Goal: Information Seeking & Learning: Learn about a topic

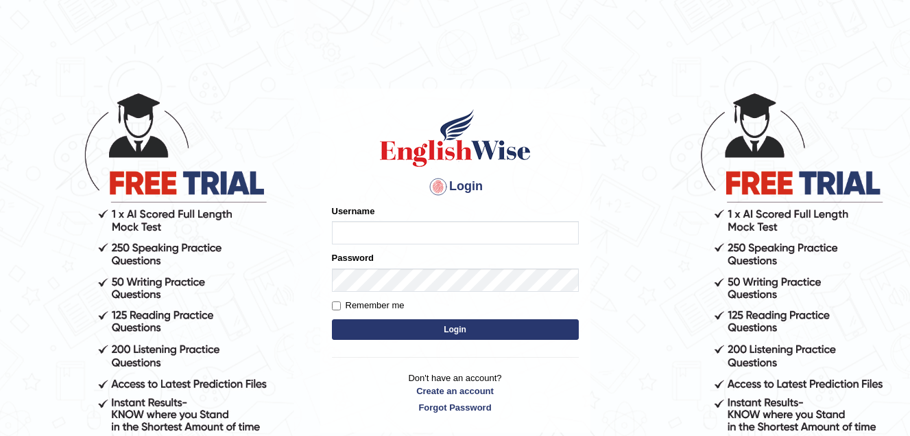
click at [353, 230] on input "Username" at bounding box center [455, 232] width 247 height 23
type input "Jade0806"
drag, startPoint x: 449, startPoint y: 322, endPoint x: 458, endPoint y: 328, distance: 10.5
click at [454, 325] on button "Login" at bounding box center [455, 329] width 247 height 21
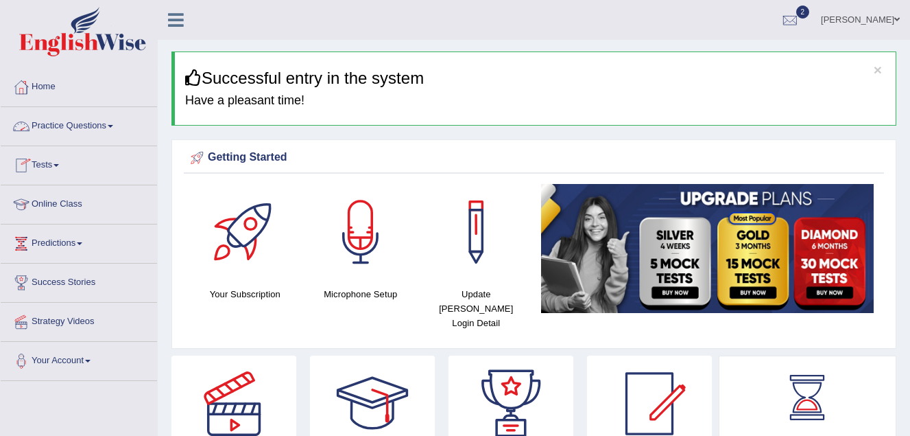
click at [100, 124] on link "Practice Questions" at bounding box center [79, 124] width 156 height 34
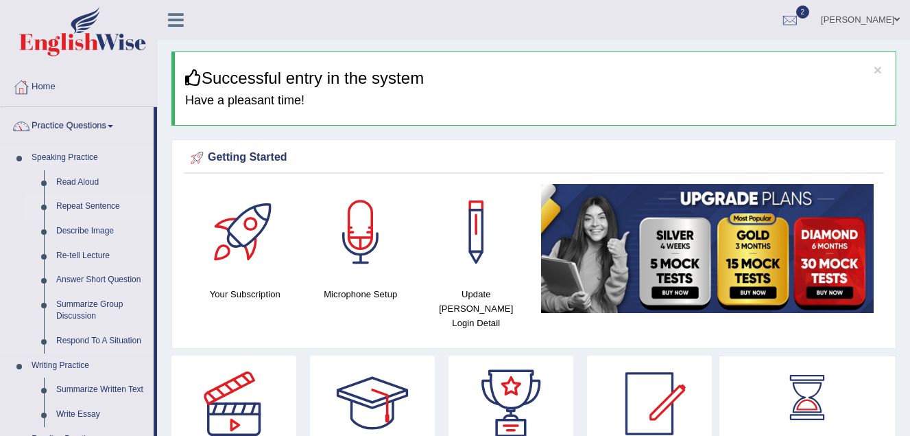
click at [74, 205] on link "Repeat Sentence" at bounding box center [102, 206] width 104 height 25
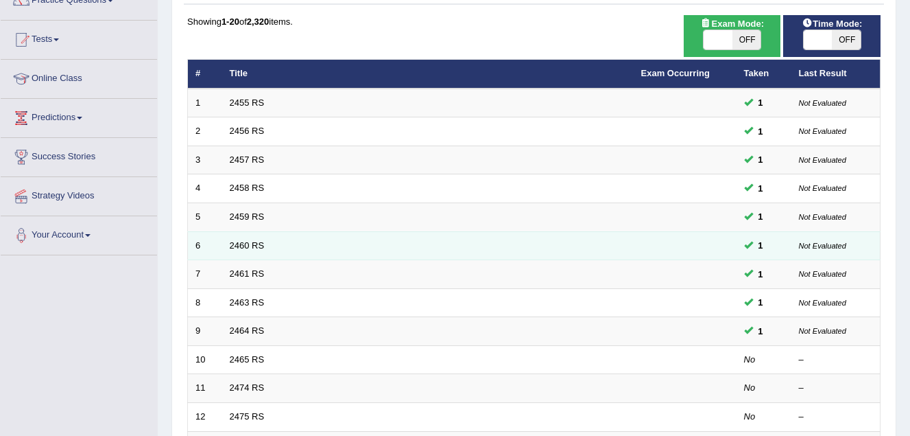
scroll to position [206, 0]
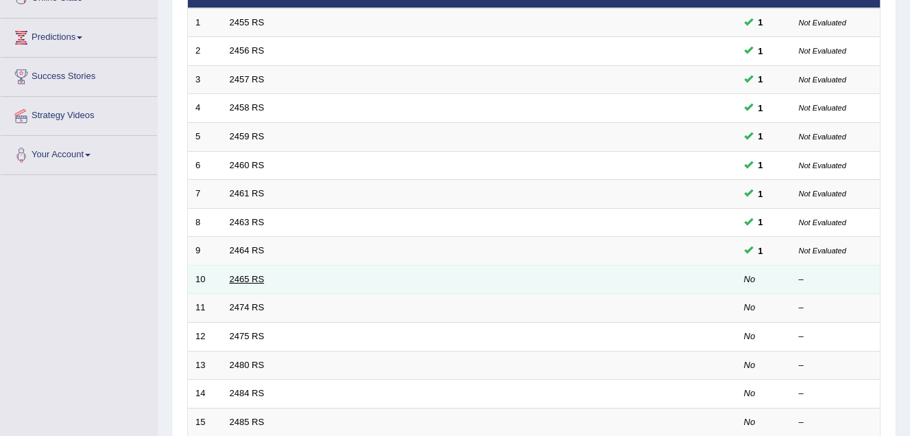
click at [243, 277] on link "2465 RS" at bounding box center [247, 279] width 35 height 10
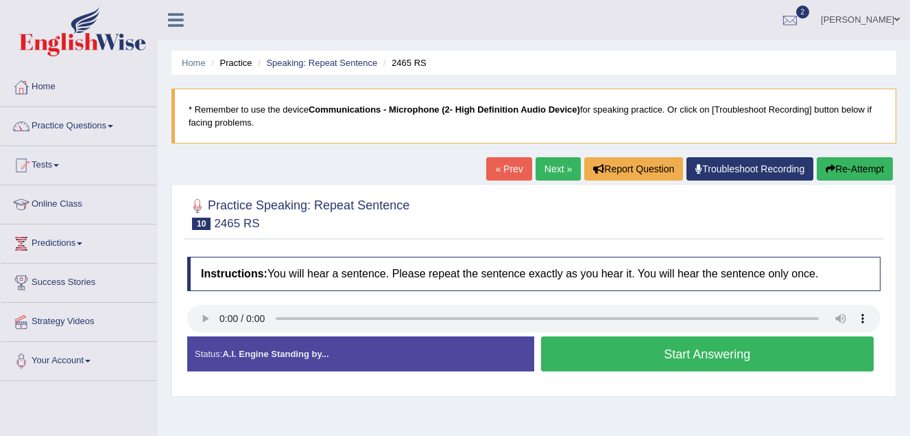
click at [87, 123] on link "Practice Questions" at bounding box center [79, 124] width 156 height 34
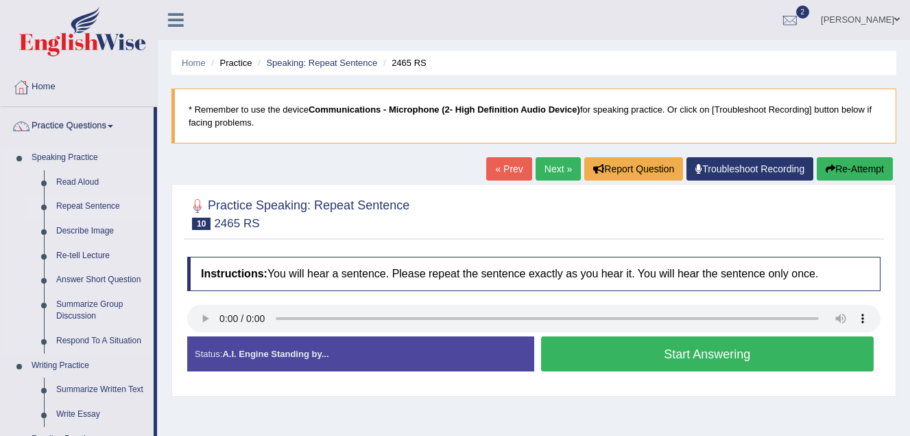
click at [91, 203] on link "Repeat Sentence" at bounding box center [102, 206] width 104 height 25
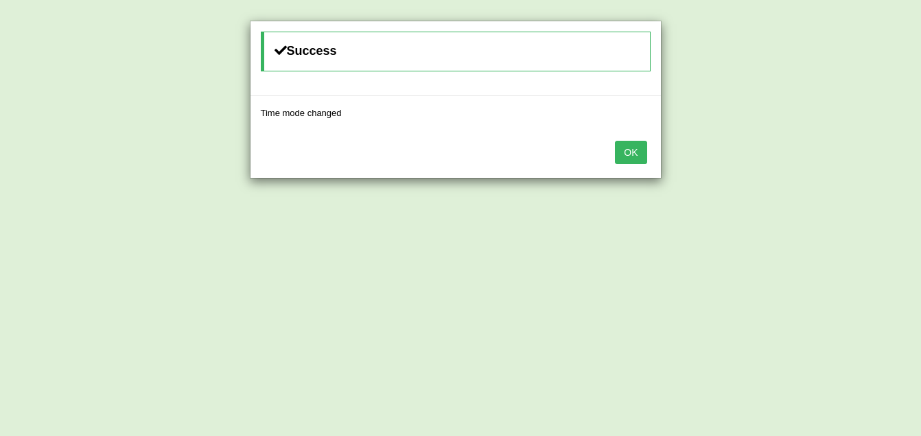
click at [633, 151] on button "OK" at bounding box center [631, 152] width 32 height 23
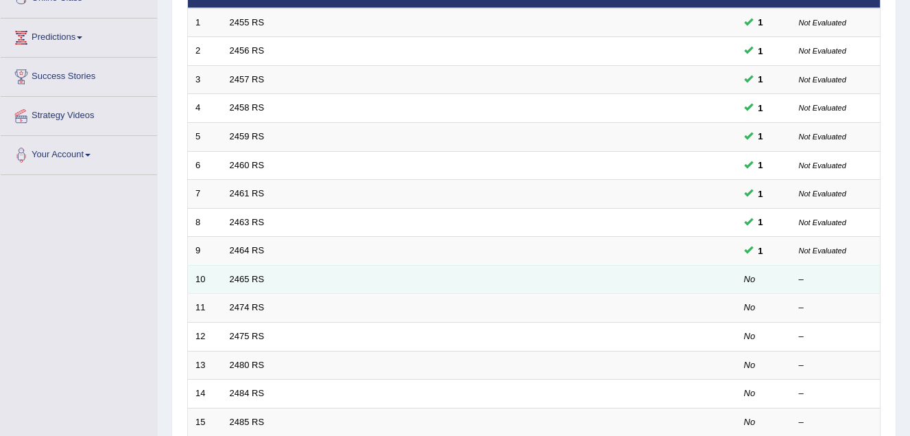
scroll to position [274, 0]
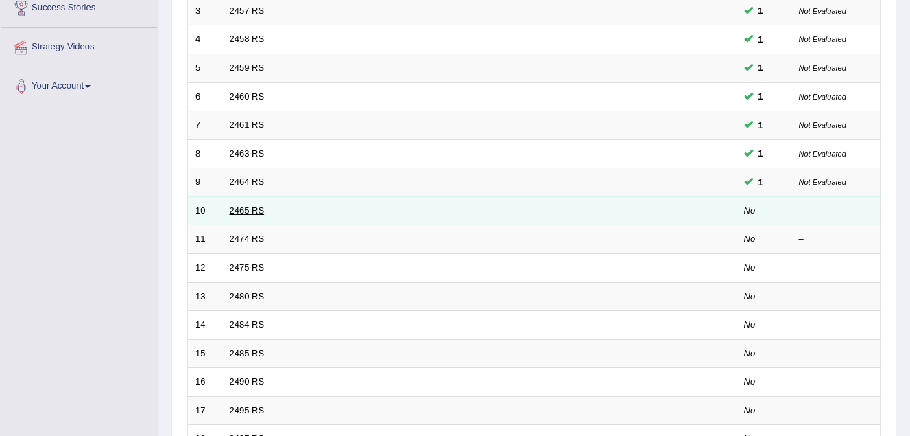
click at [244, 207] on link "2465 RS" at bounding box center [247, 210] width 35 height 10
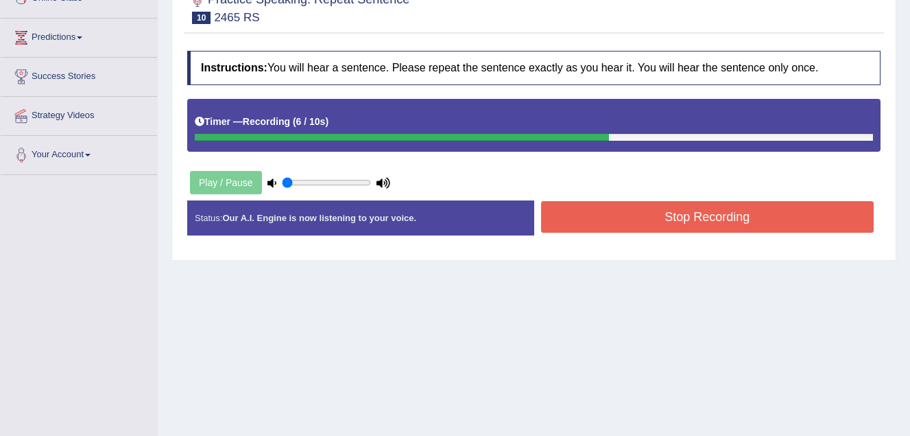
click at [583, 212] on button "Stop Recording" at bounding box center [707, 217] width 333 height 32
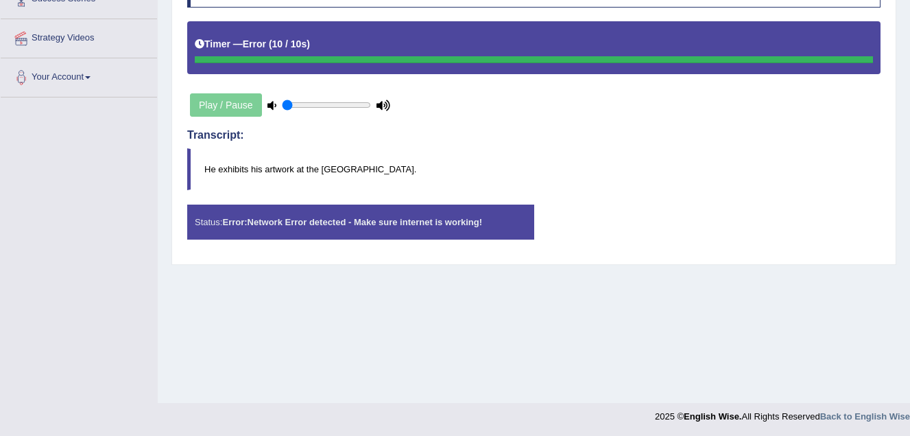
scroll to position [285, 0]
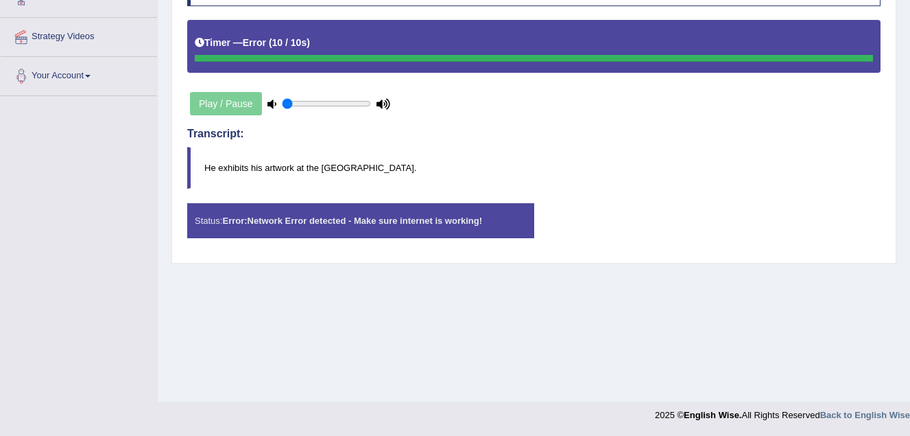
click at [221, 104] on div "Play / Pause" at bounding box center [290, 103] width 206 height 34
click at [320, 102] on input "range" at bounding box center [326, 103] width 89 height 11
type input "0.55"
click at [328, 101] on input "range" at bounding box center [326, 103] width 89 height 11
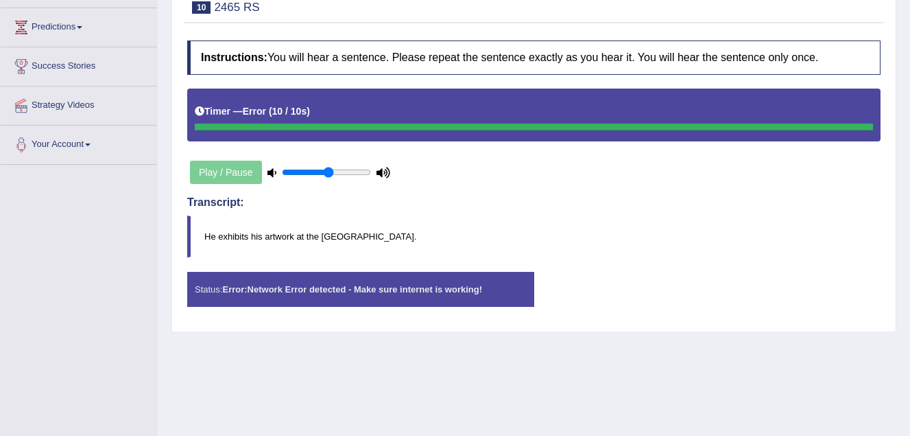
scroll to position [147, 0]
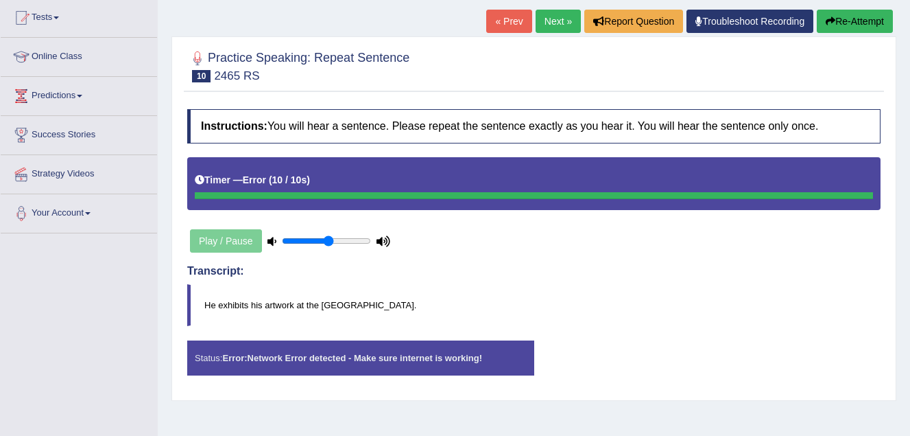
click at [551, 21] on link "Next »" at bounding box center [558, 21] width 45 height 23
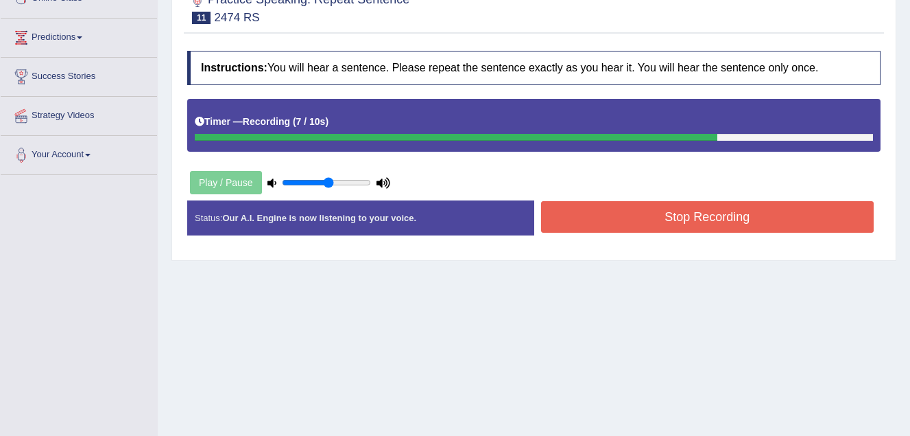
click at [606, 221] on button "Stop Recording" at bounding box center [707, 217] width 333 height 32
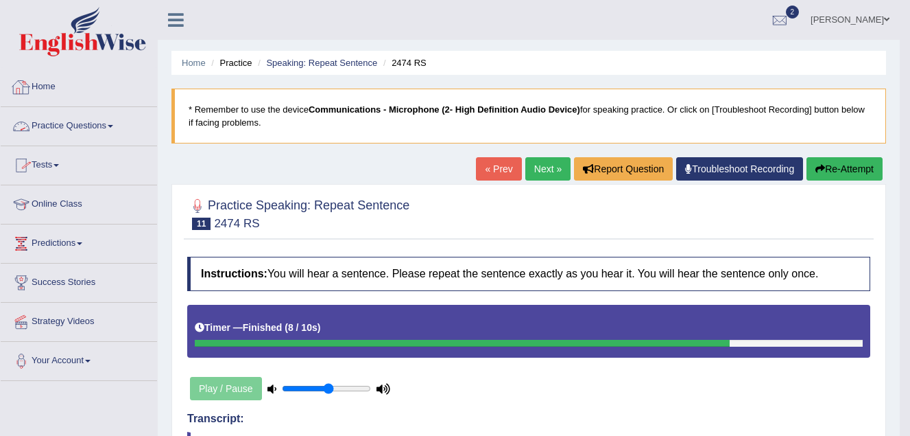
click at [36, 91] on link "Home" at bounding box center [79, 85] width 156 height 34
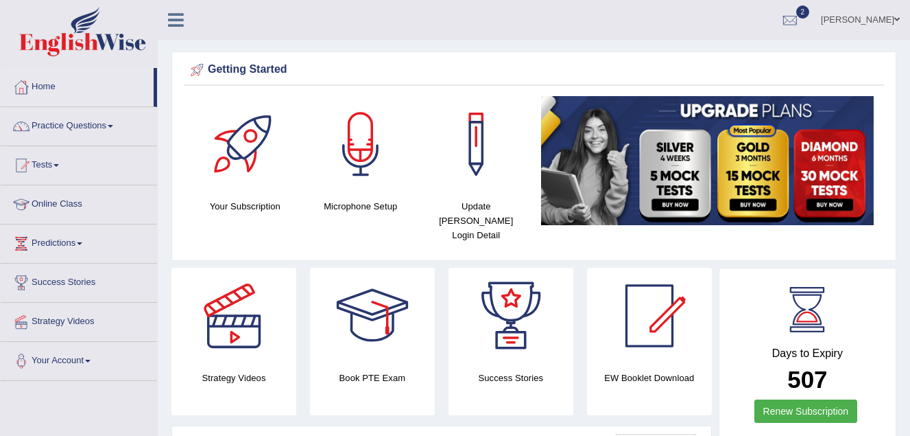
click at [377, 151] on div at bounding box center [361, 144] width 96 height 96
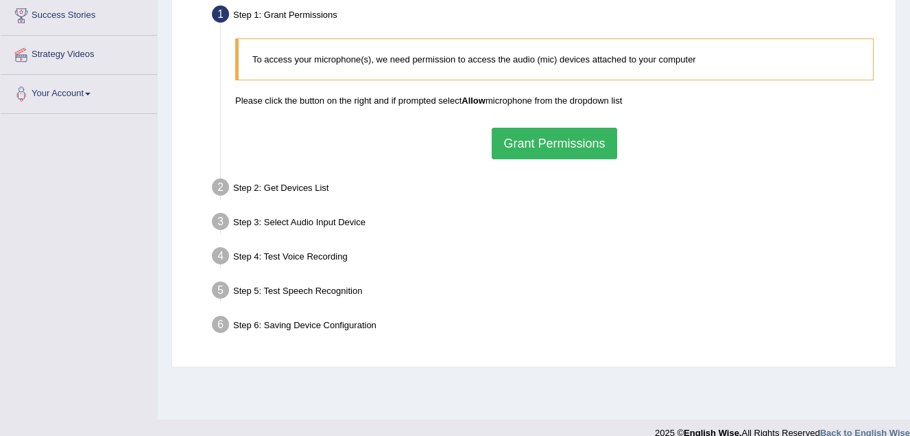
scroll to position [274, 0]
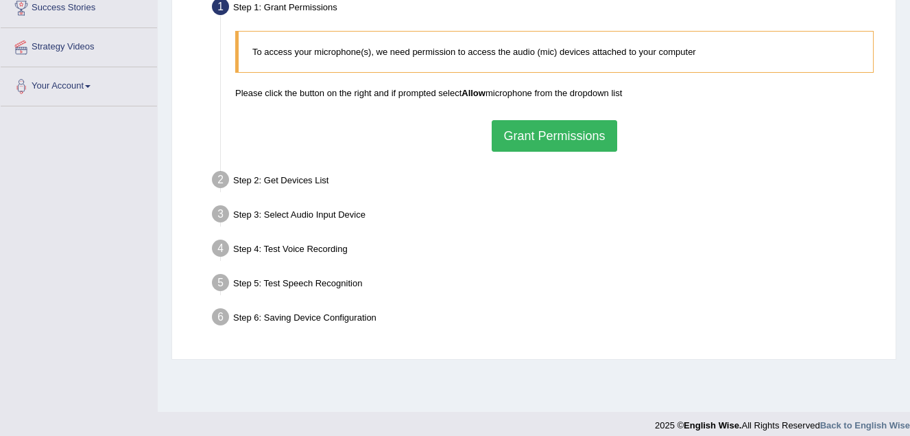
click at [555, 132] on button "Grant Permissions" at bounding box center [554, 136] width 125 height 32
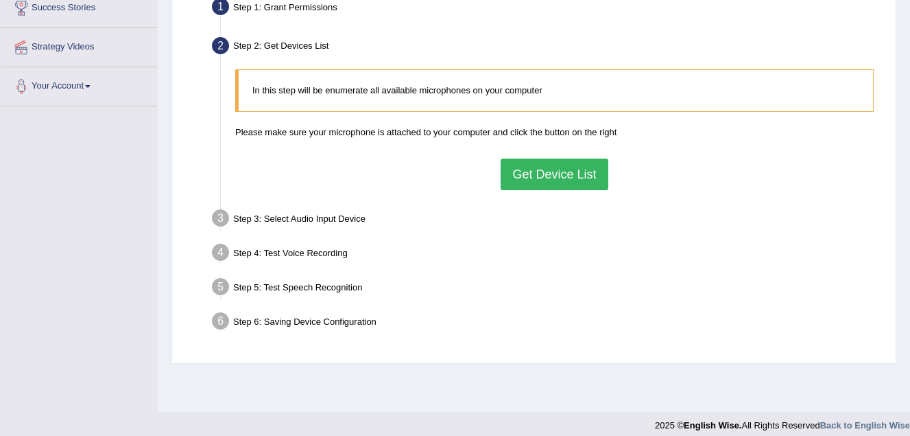
click at [567, 174] on button "Get Device List" at bounding box center [554, 174] width 107 height 32
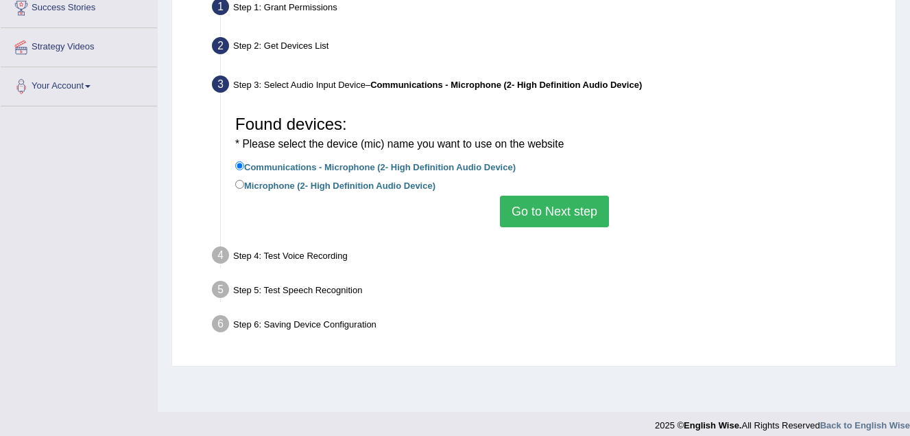
click at [543, 213] on button "Go to Next step" at bounding box center [554, 211] width 109 height 32
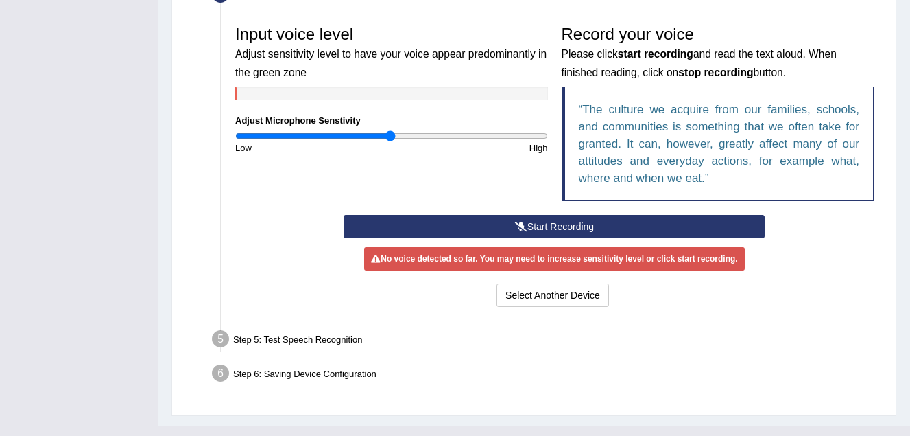
scroll to position [343, 0]
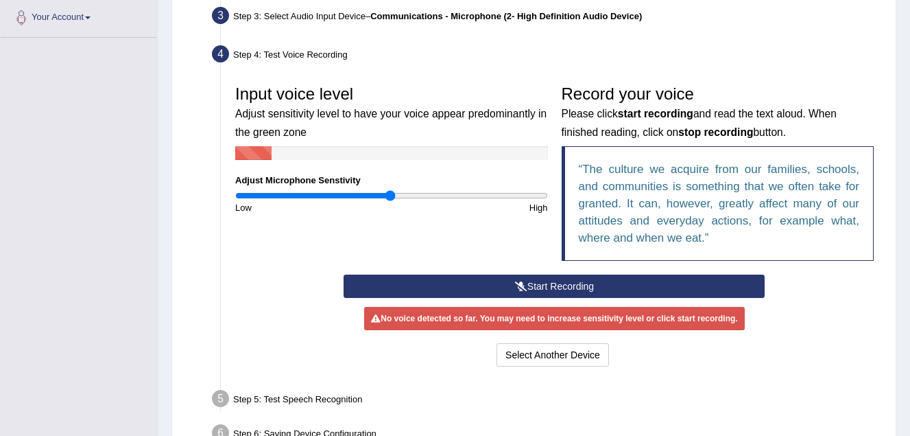
click at [540, 284] on button "Start Recording" at bounding box center [554, 285] width 421 height 23
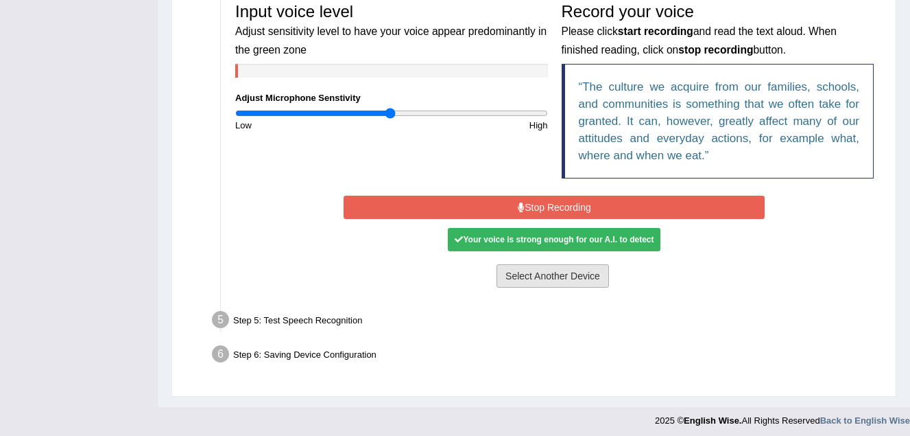
scroll to position [431, 0]
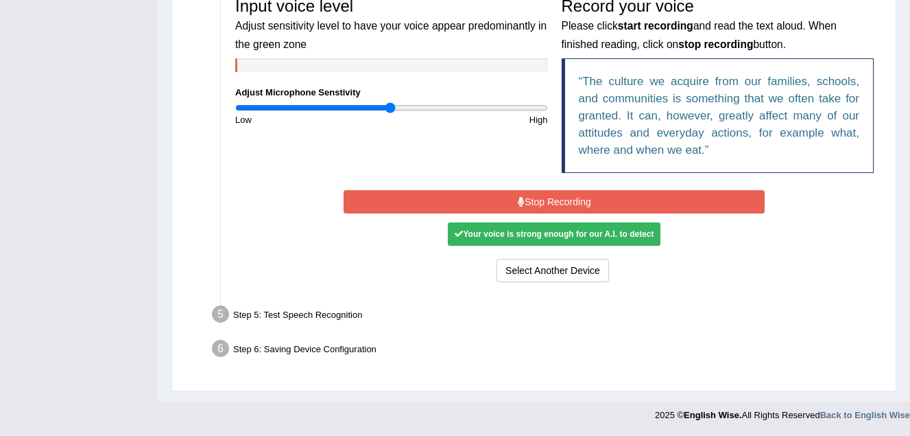
click at [630, 235] on div "Your voice is strong enough for our A.I. to detect" at bounding box center [554, 233] width 213 height 23
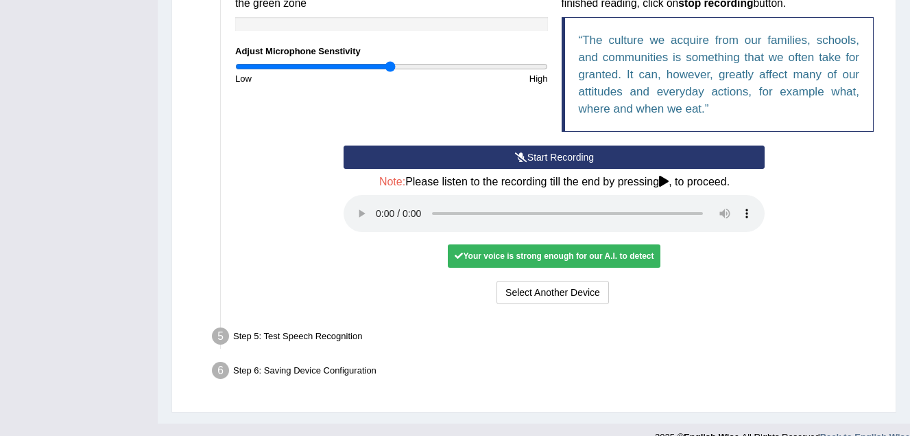
scroll to position [494, 0]
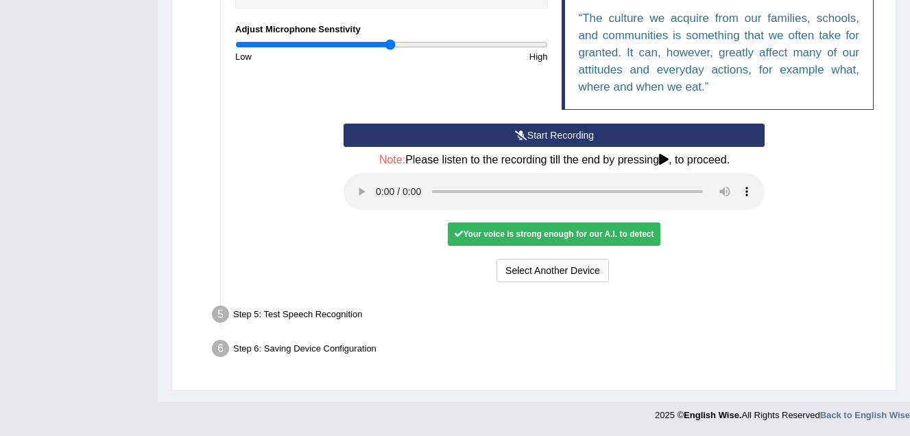
click at [236, 312] on div "Step 5: Test Speech Recognition" at bounding box center [548, 316] width 684 height 30
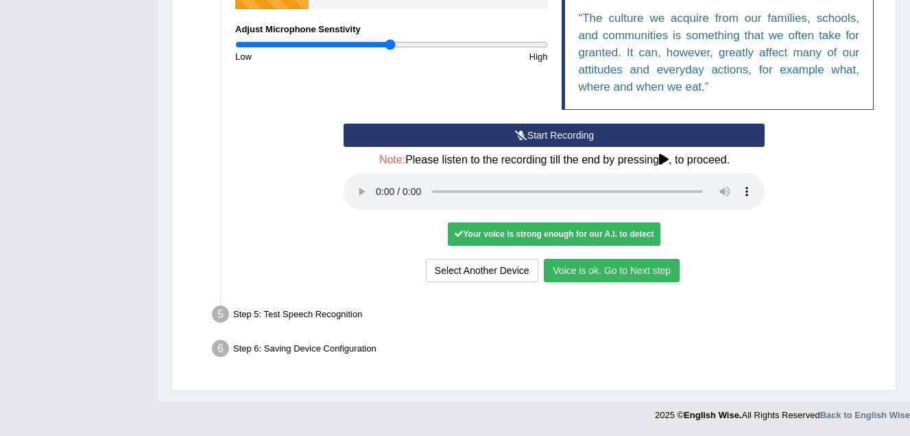
click at [572, 266] on button "Voice is ok. Go to Next step" at bounding box center [612, 270] width 136 height 23
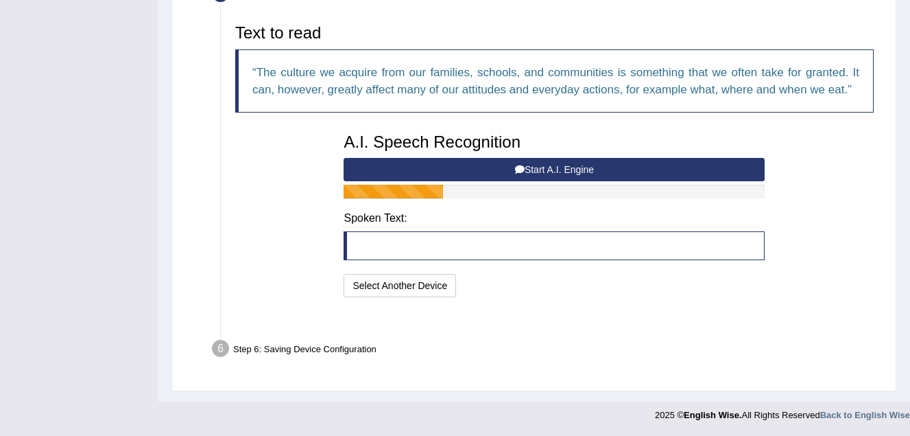
scroll to position [423, 0]
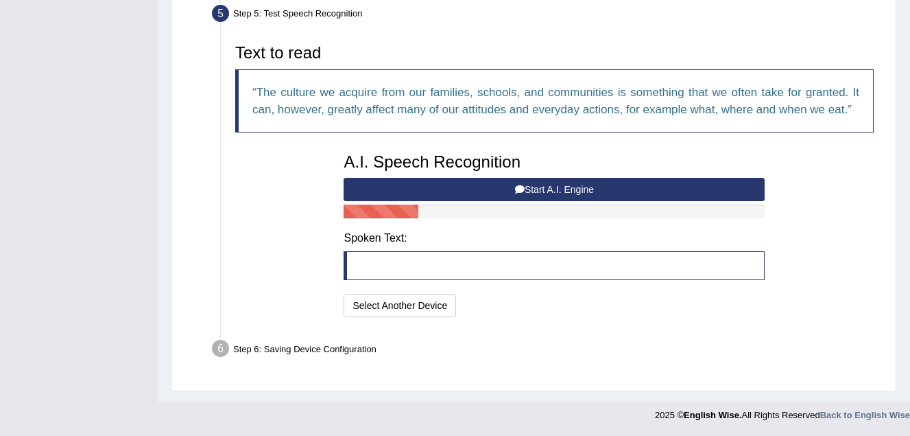
click at [555, 186] on button "Start A.I. Engine" at bounding box center [554, 189] width 421 height 23
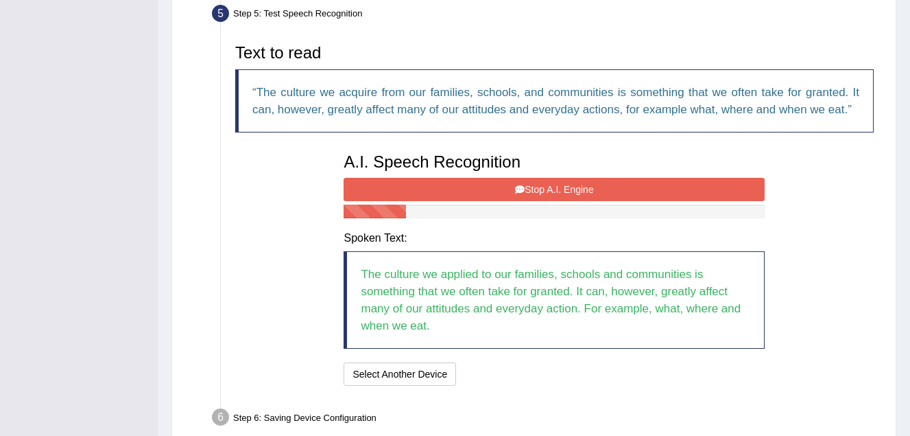
click at [443, 180] on button "Stop A.I. Engine" at bounding box center [554, 189] width 421 height 23
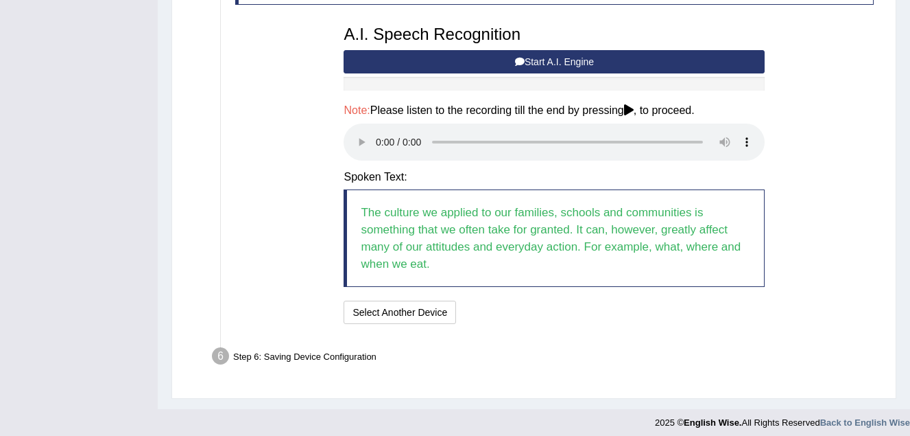
scroll to position [558, 0]
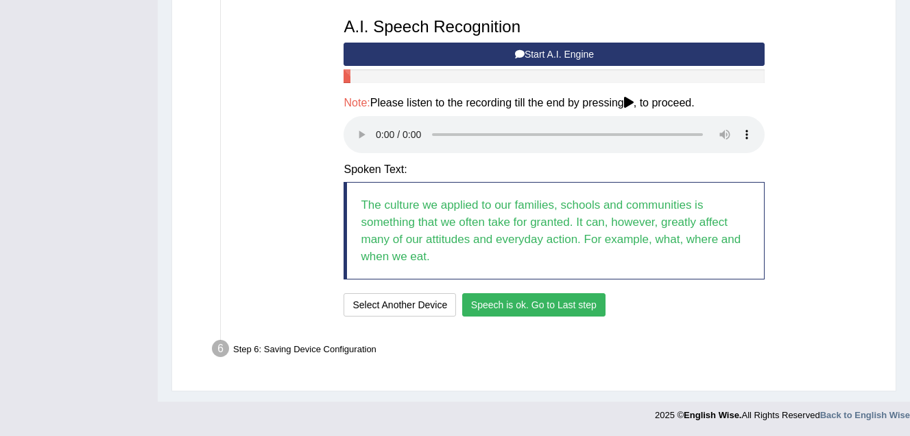
click at [556, 298] on button "Speech is ok. Go to Last step" at bounding box center [533, 304] width 143 height 23
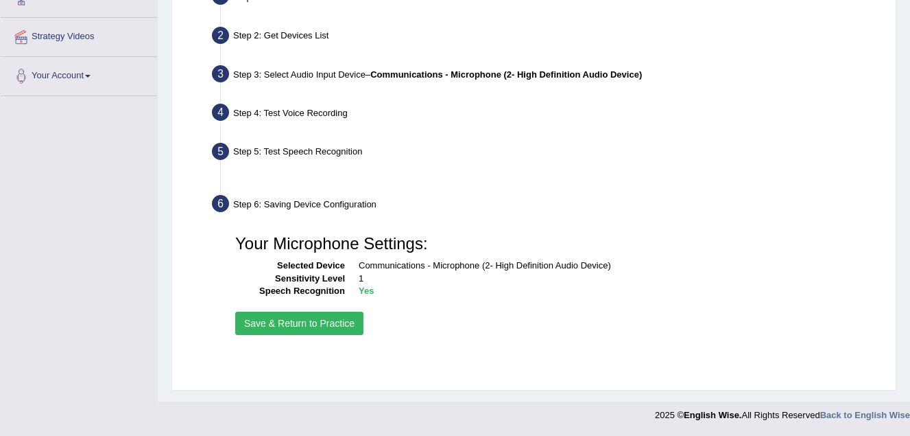
scroll to position [285, 0]
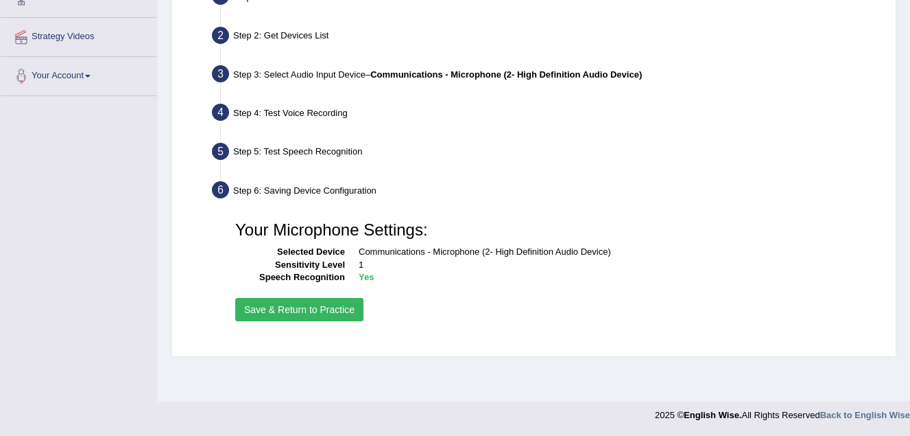
click at [300, 311] on button "Save & Return to Practice" at bounding box center [299, 309] width 128 height 23
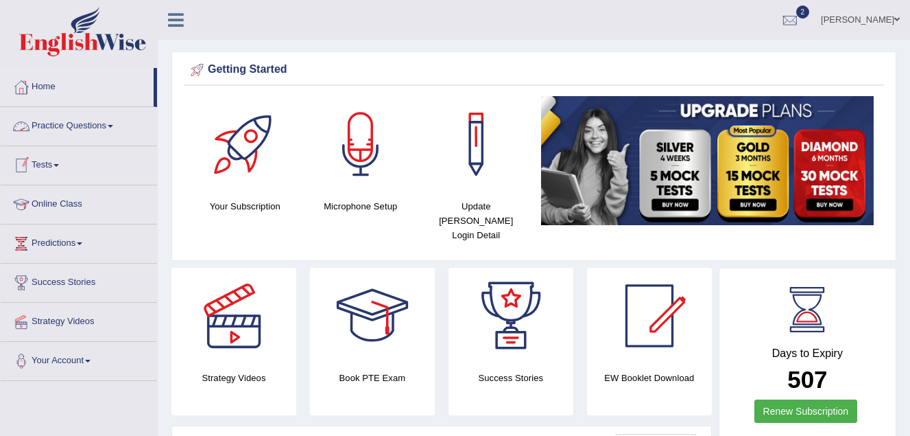
click at [95, 126] on link "Practice Questions" at bounding box center [79, 124] width 156 height 34
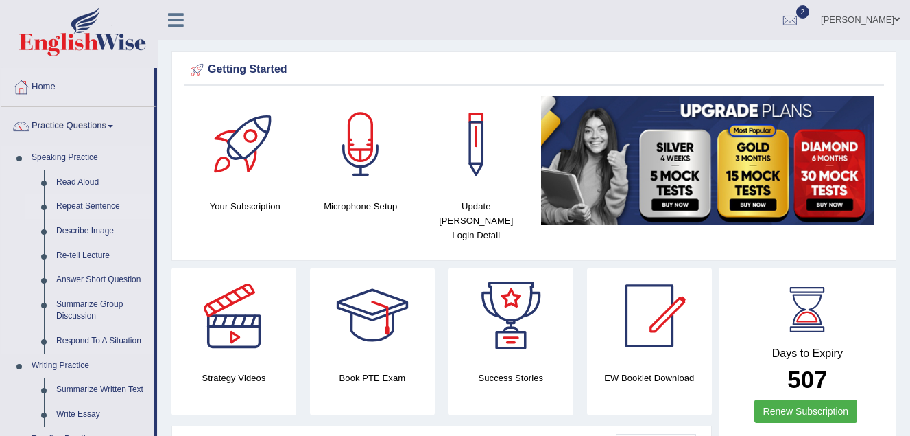
click at [107, 205] on link "Repeat Sentence" at bounding box center [102, 206] width 104 height 25
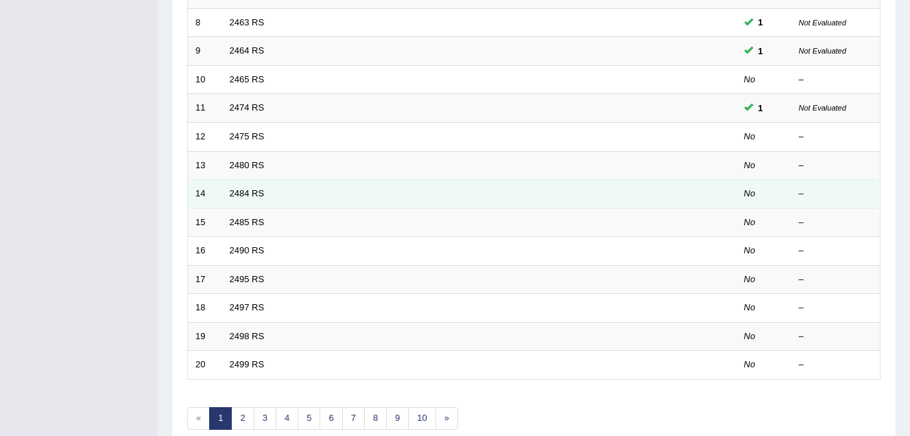
scroll to position [412, 0]
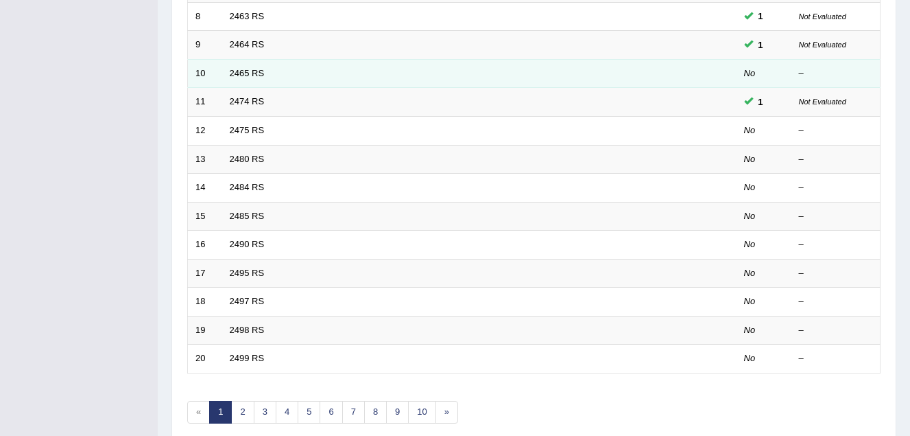
click at [750, 75] on em "No" at bounding box center [750, 73] width 12 height 10
click at [261, 68] on link "2465 RS" at bounding box center [247, 73] width 35 height 10
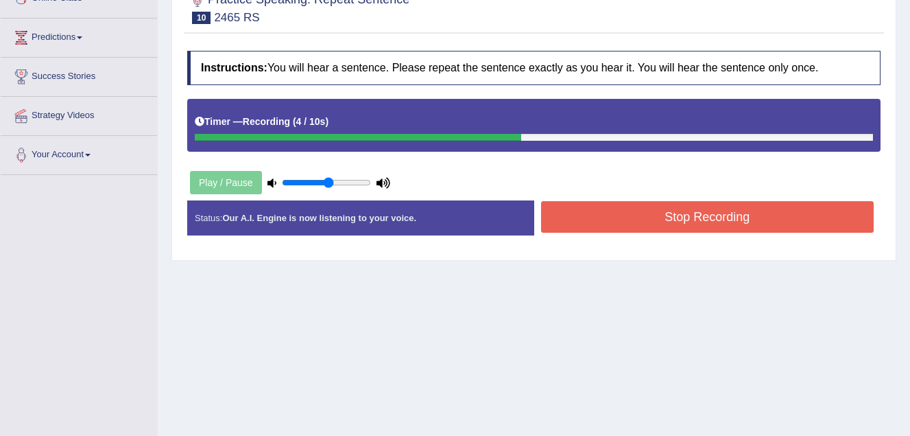
click at [584, 219] on button "Stop Recording" at bounding box center [707, 217] width 333 height 32
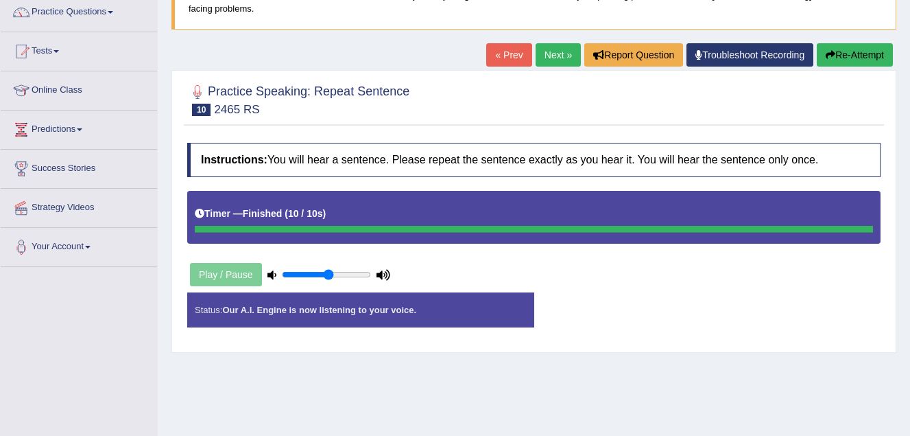
scroll to position [79, 0]
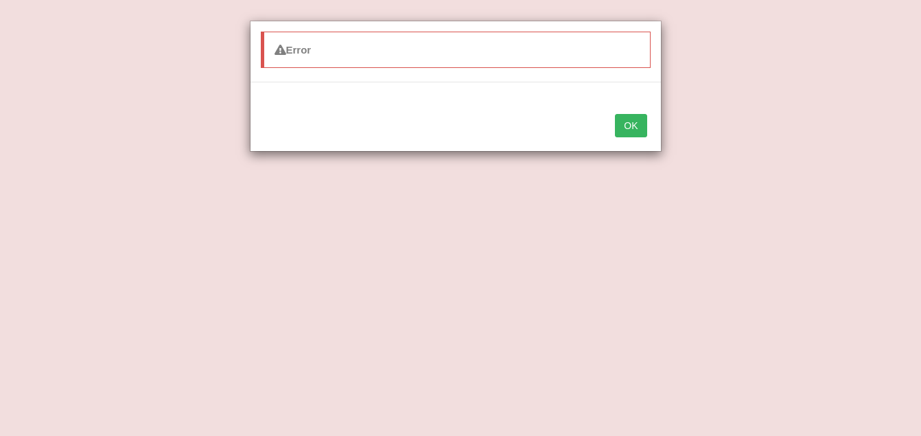
click at [629, 126] on button "OK" at bounding box center [631, 125] width 32 height 23
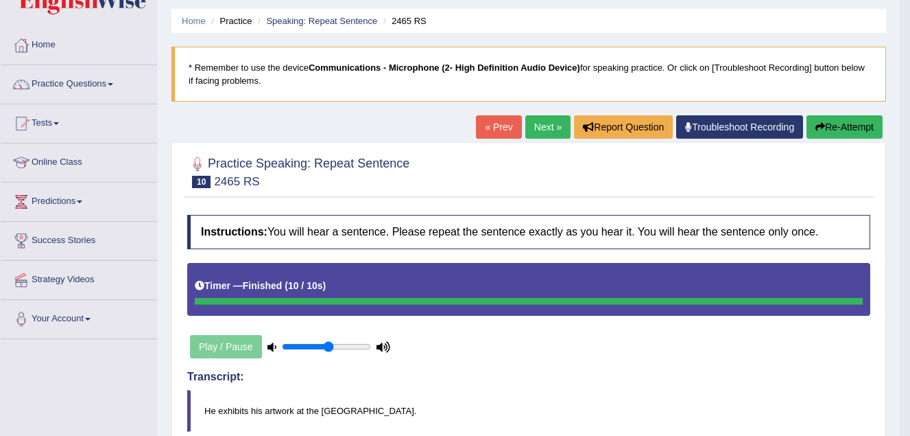
scroll to position [10, 0]
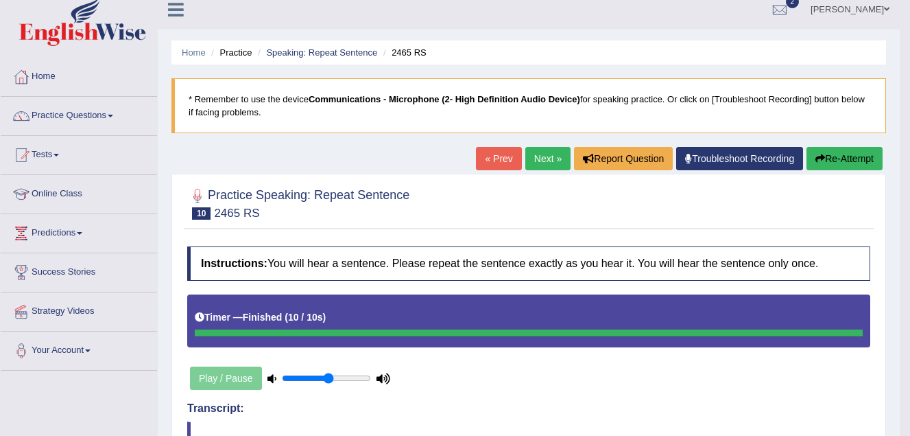
click at [540, 157] on link "Next »" at bounding box center [547, 158] width 45 height 23
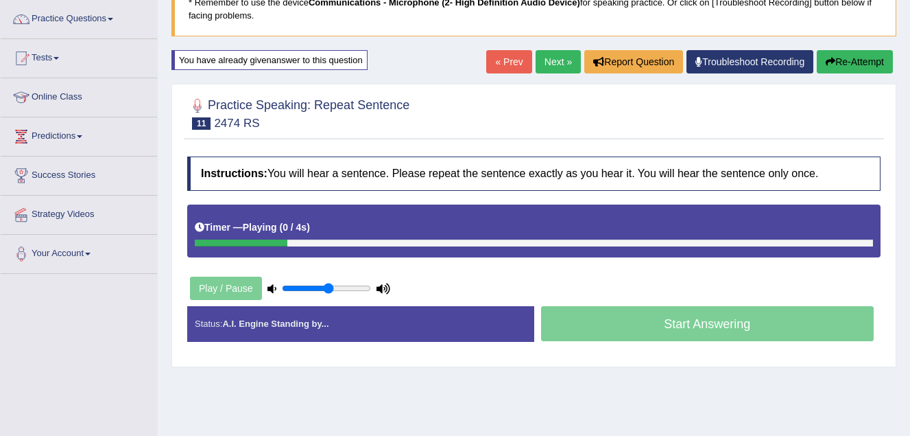
scroll to position [137, 0]
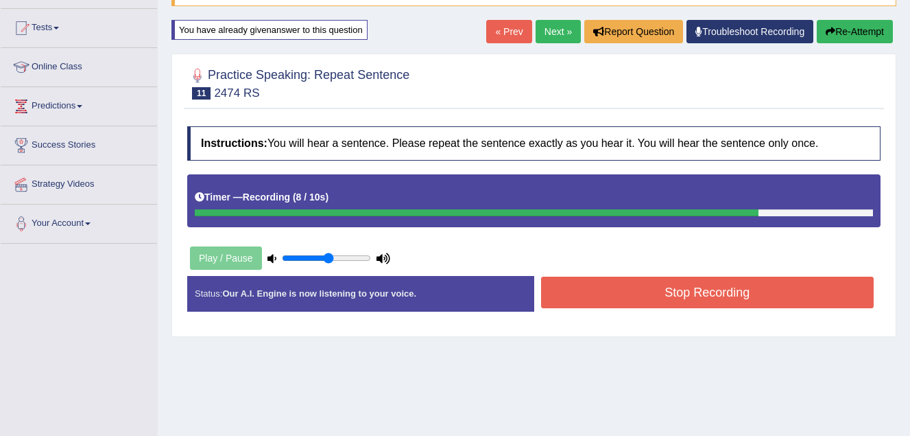
click at [633, 286] on button "Stop Recording" at bounding box center [707, 292] width 333 height 32
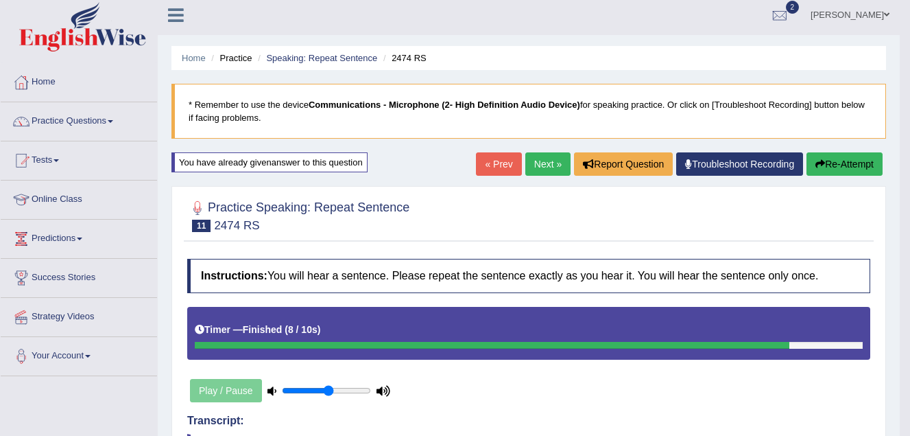
scroll to position [0, 0]
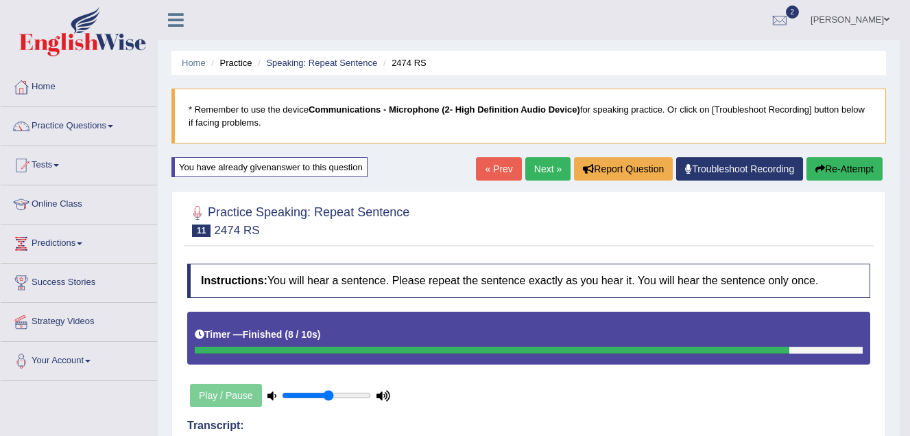
click at [544, 165] on link "Next »" at bounding box center [547, 168] width 45 height 23
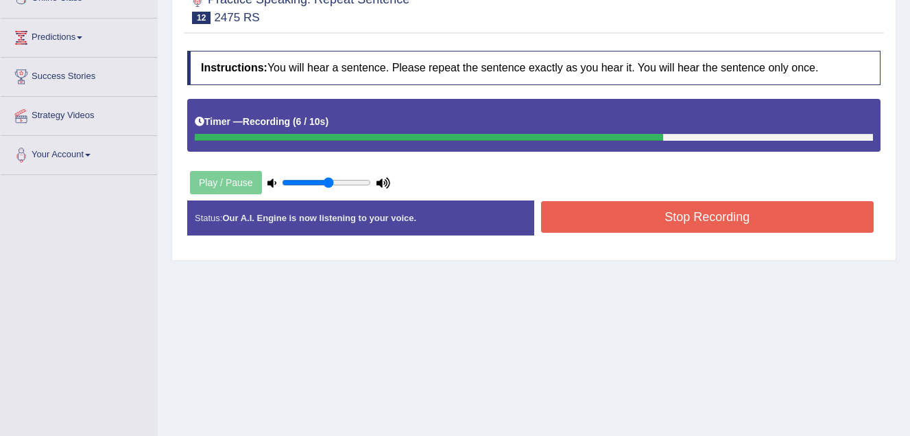
click at [590, 208] on button "Stop Recording" at bounding box center [707, 217] width 333 height 32
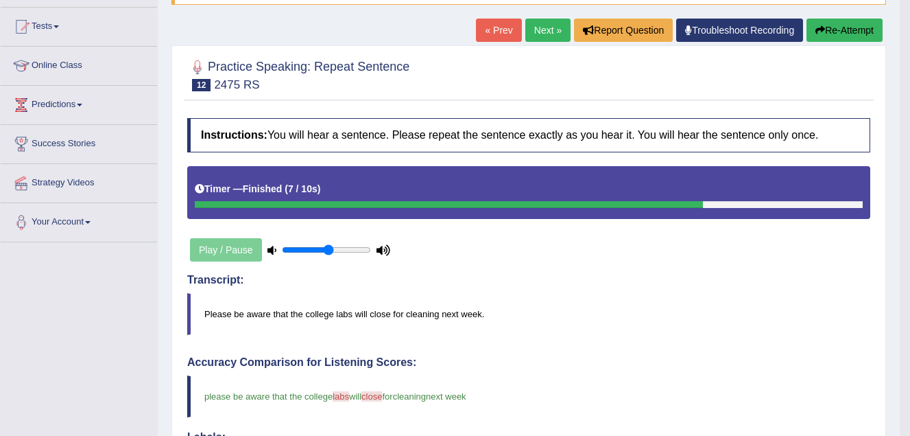
scroll to position [137, 0]
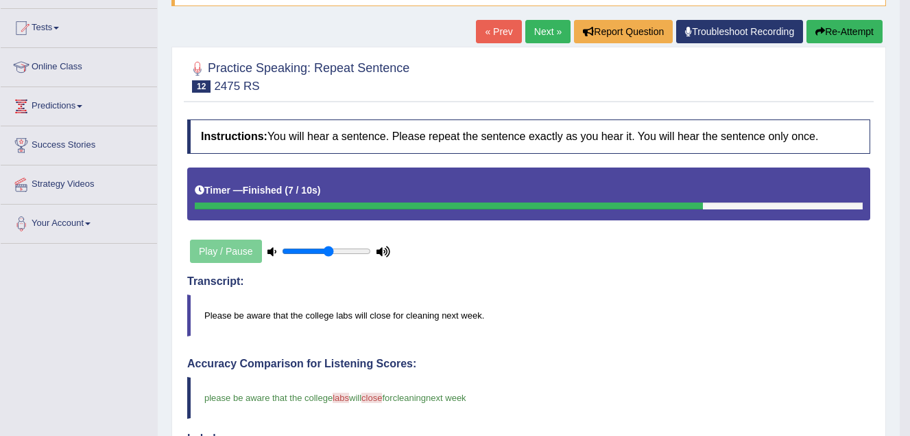
click at [547, 27] on link "Next »" at bounding box center [547, 31] width 45 height 23
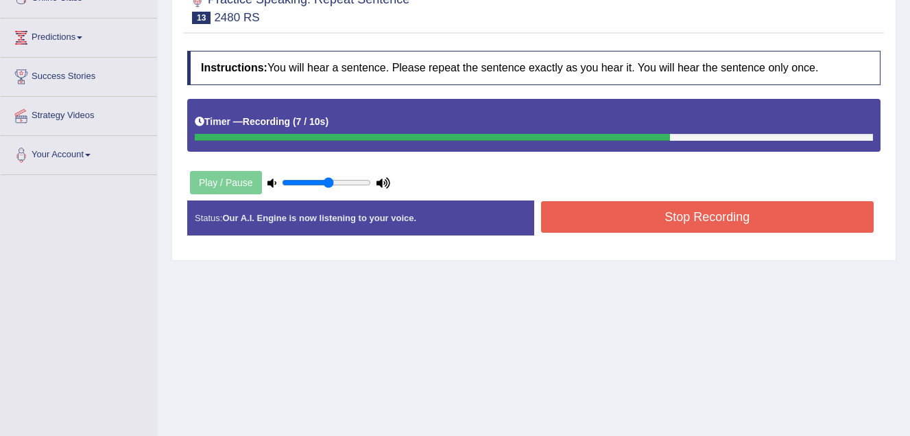
click at [629, 214] on button "Stop Recording" at bounding box center [707, 217] width 333 height 32
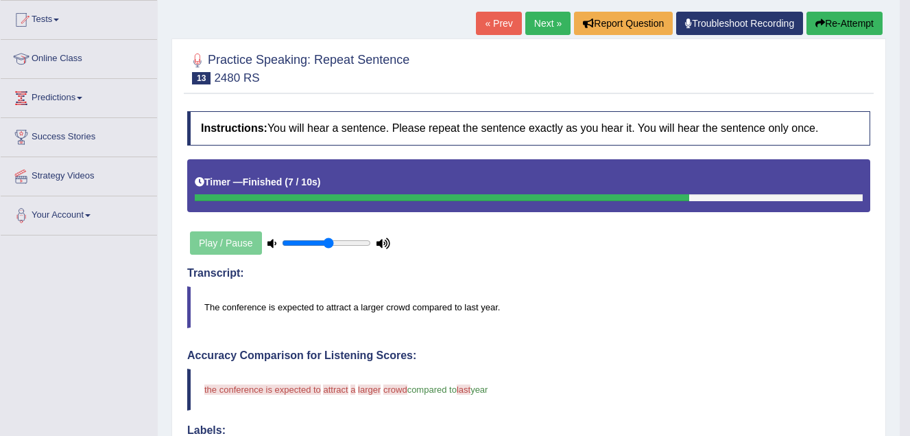
scroll to position [69, 0]
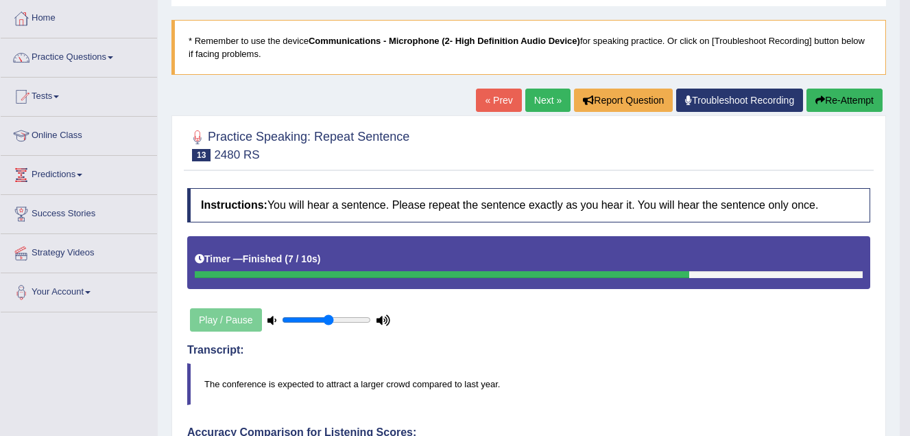
click at [545, 100] on link "Next »" at bounding box center [547, 99] width 45 height 23
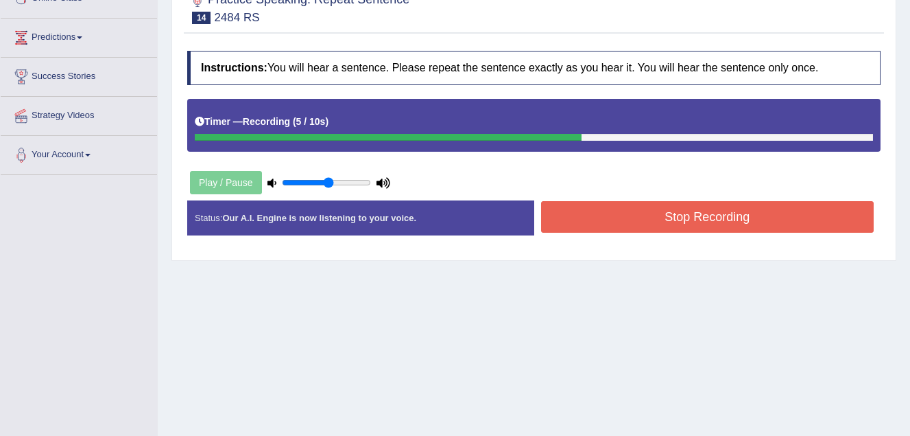
click at [606, 225] on button "Stop Recording" at bounding box center [707, 217] width 333 height 32
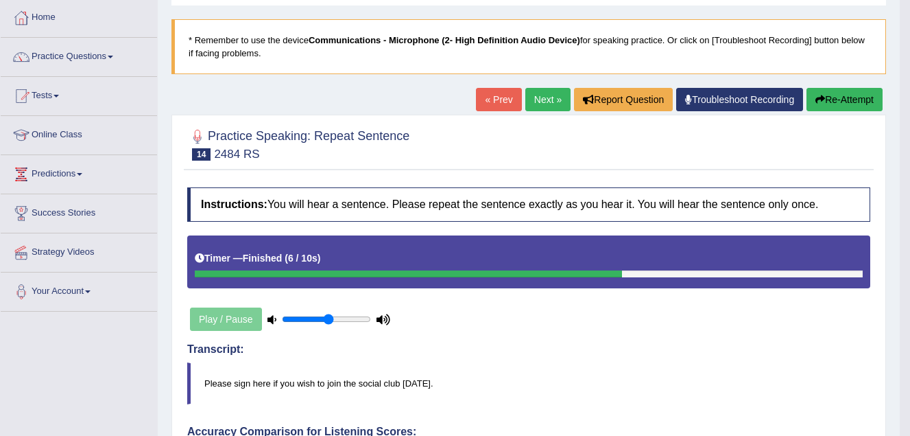
scroll to position [69, 0]
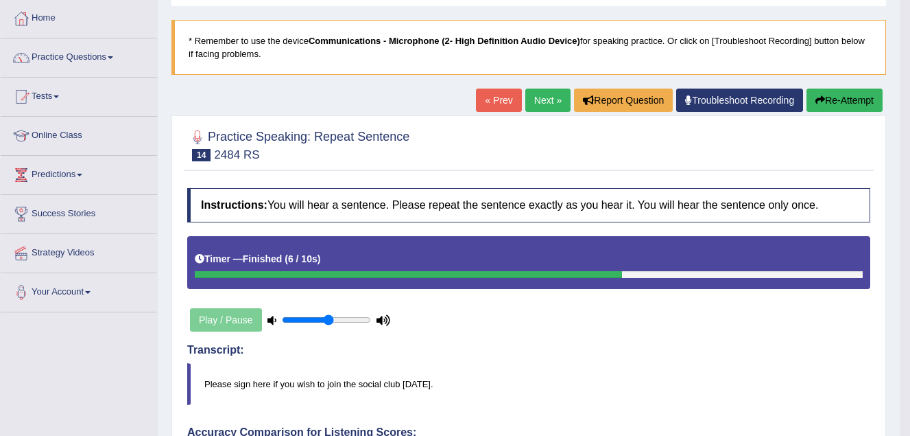
click at [538, 106] on link "Next »" at bounding box center [547, 99] width 45 height 23
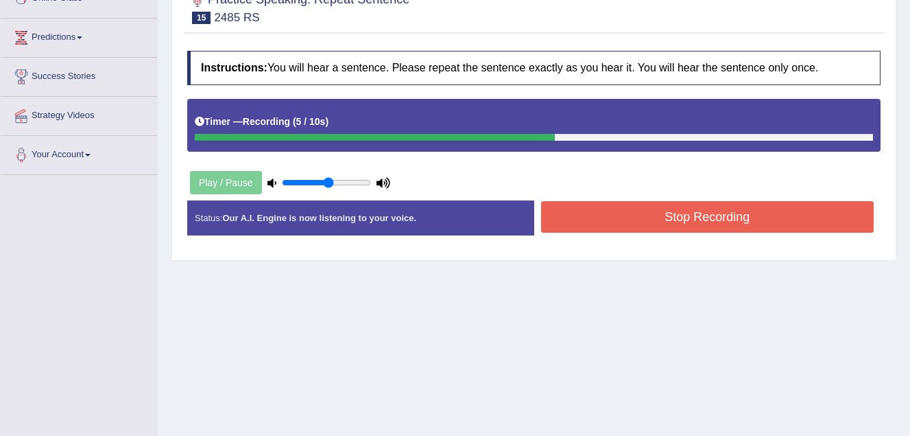
click at [604, 215] on button "Stop Recording" at bounding box center [707, 217] width 333 height 32
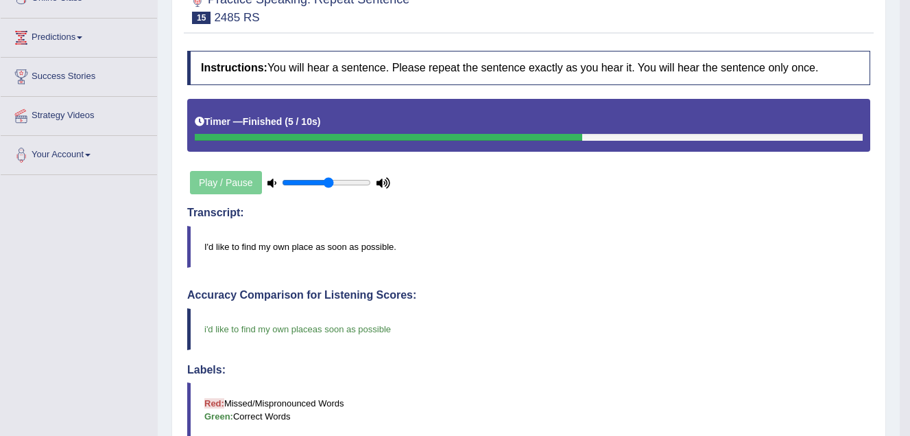
scroll to position [137, 0]
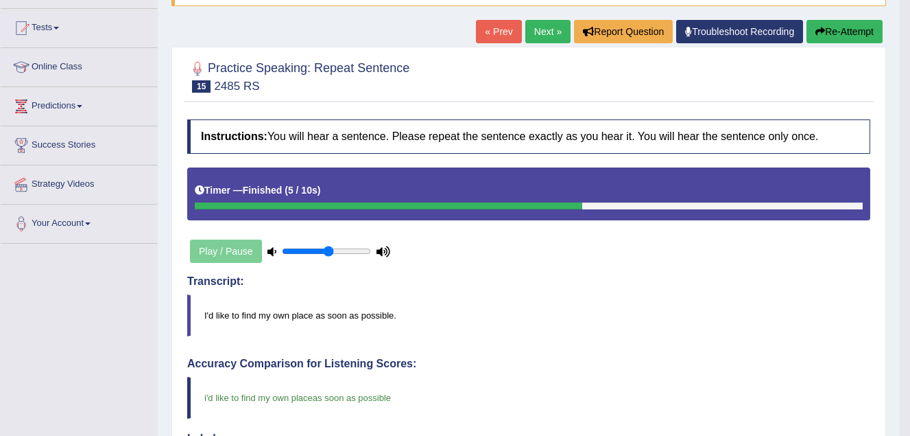
click at [546, 32] on link "Next »" at bounding box center [547, 31] width 45 height 23
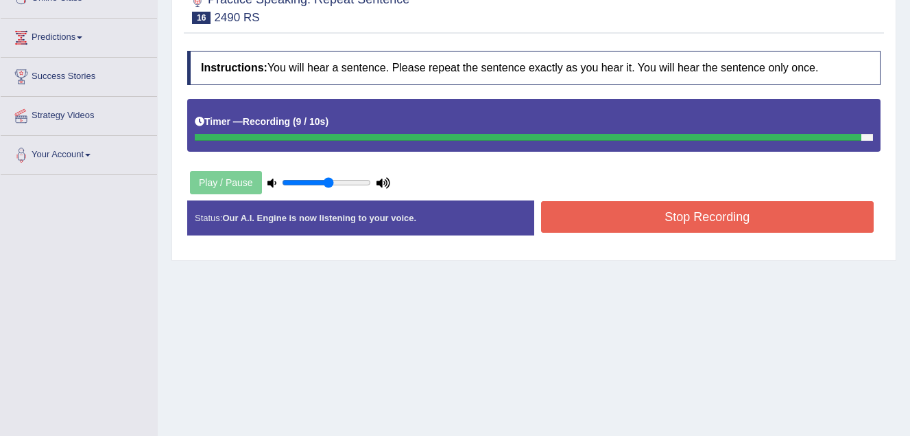
click at [665, 213] on button "Stop Recording" at bounding box center [707, 217] width 333 height 32
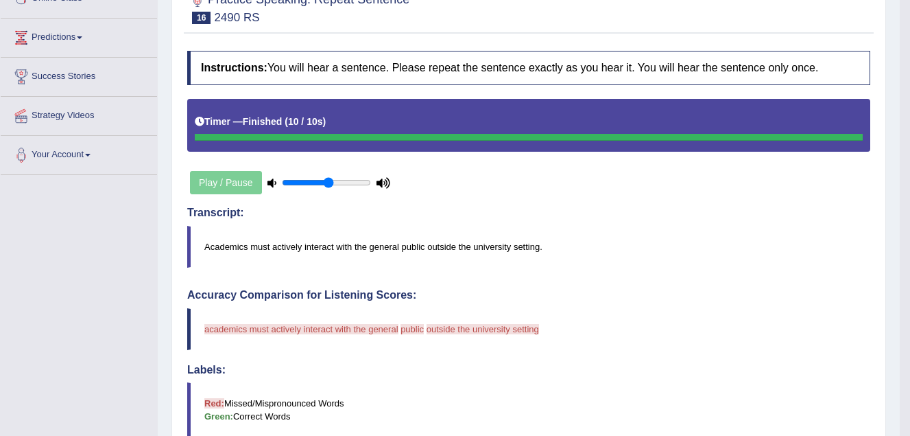
scroll to position [137, 0]
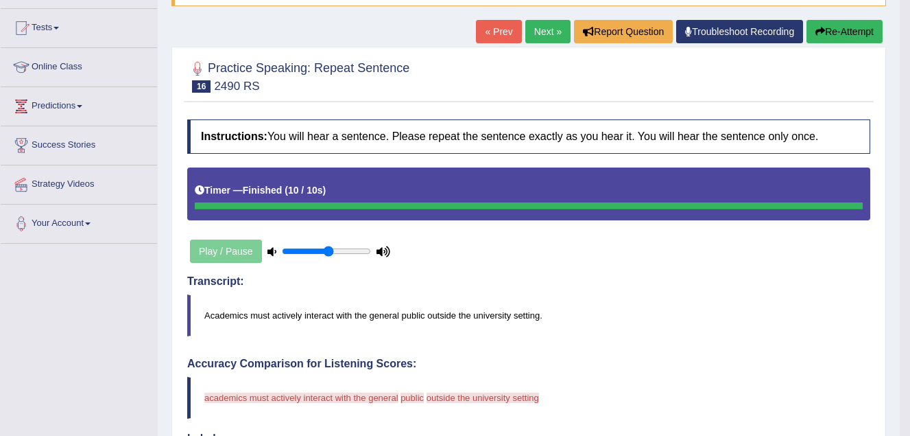
click at [540, 25] on link "Next »" at bounding box center [547, 31] width 45 height 23
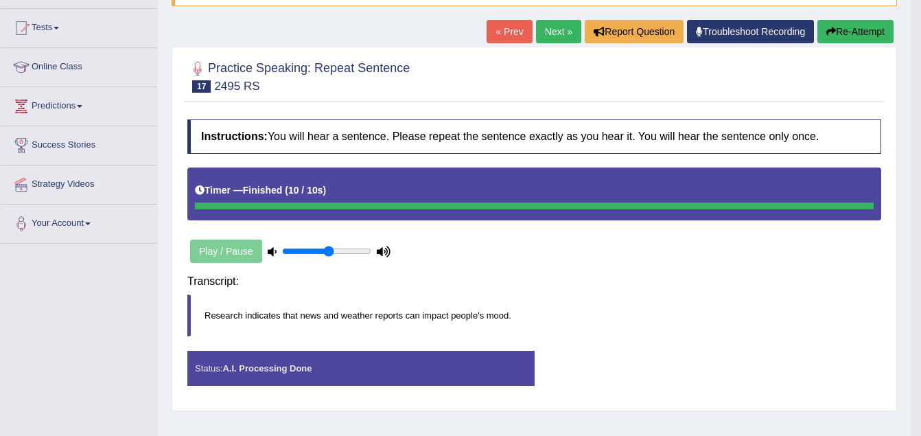
click at [0, 0] on div "Saving your answer..." at bounding box center [0, 0] width 0 height 0
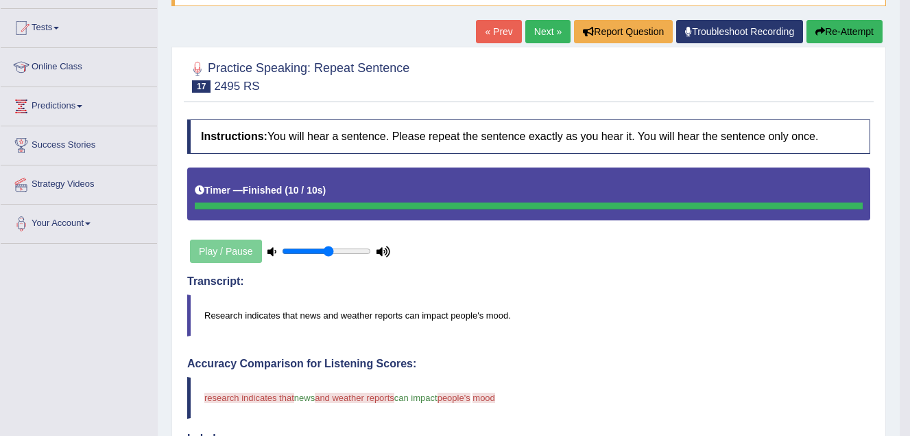
scroll to position [69, 0]
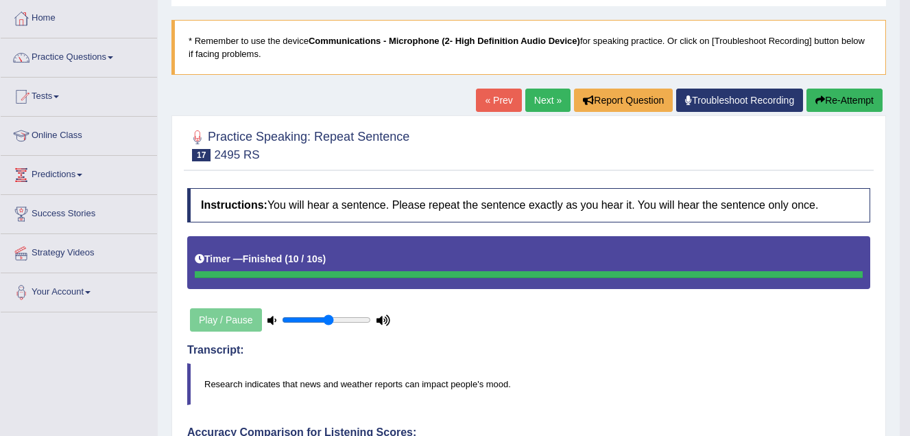
drag, startPoint x: 543, startPoint y: 99, endPoint x: 531, endPoint y: 102, distance: 11.8
click at [542, 99] on link "Next »" at bounding box center [547, 99] width 45 height 23
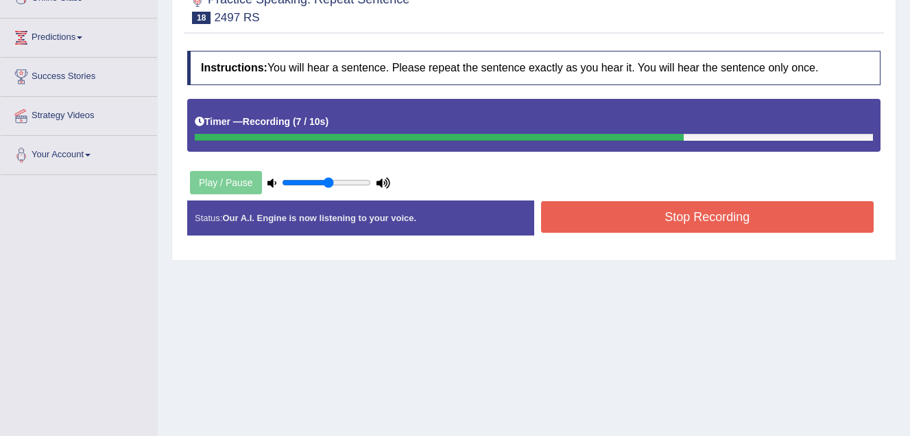
click at [600, 221] on button "Stop Recording" at bounding box center [707, 217] width 333 height 32
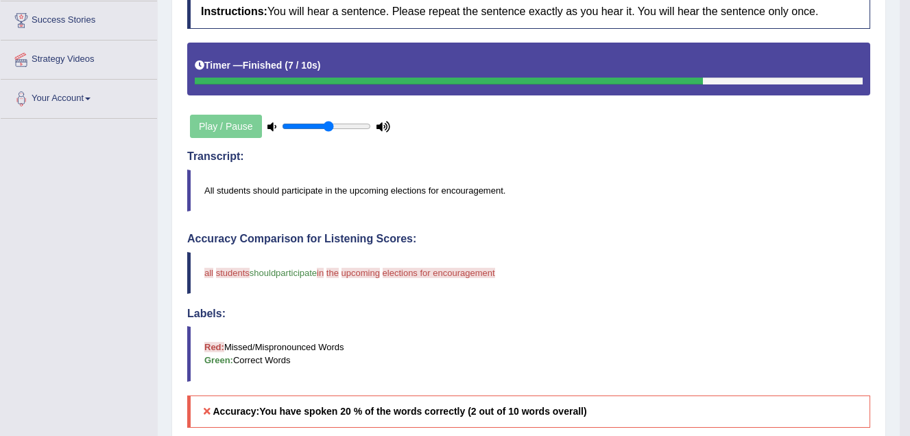
scroll to position [137, 0]
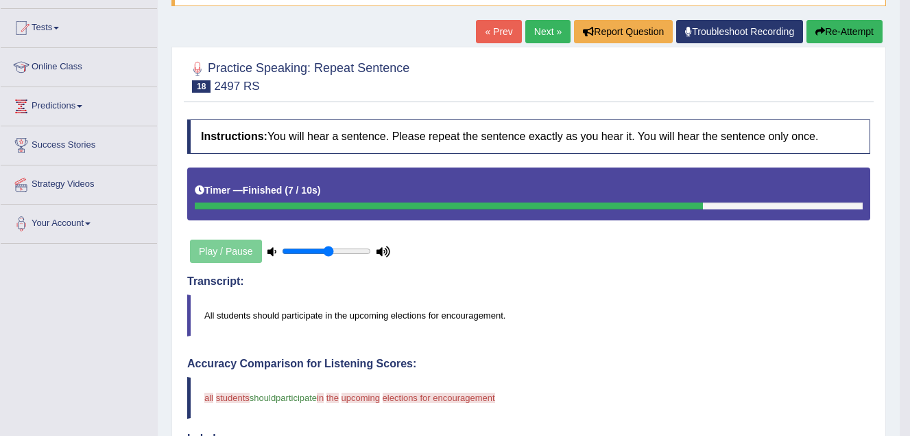
click at [551, 32] on link "Next »" at bounding box center [547, 31] width 45 height 23
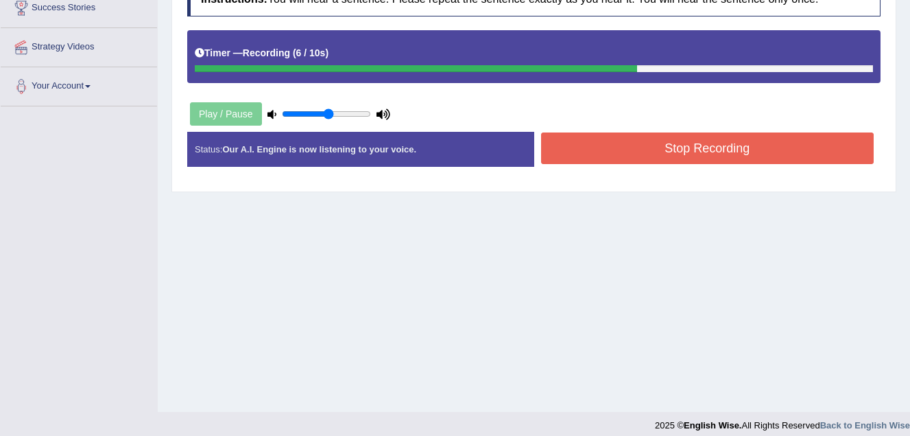
click at [599, 148] on button "Stop Recording" at bounding box center [707, 148] width 333 height 32
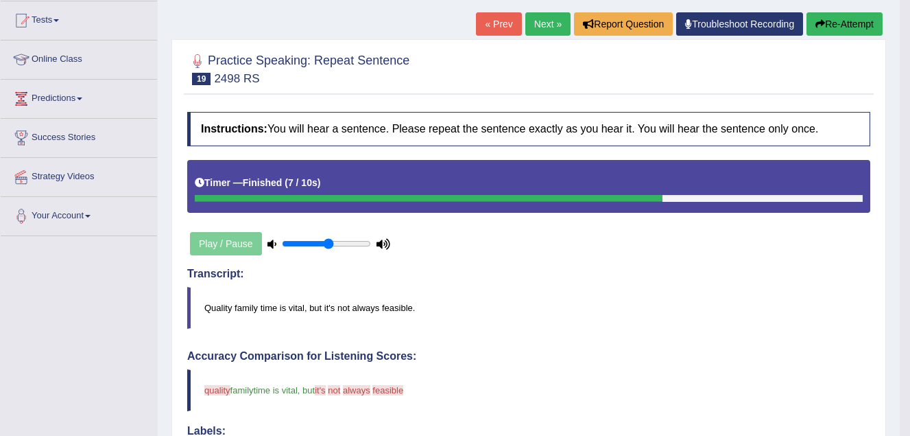
scroll to position [137, 0]
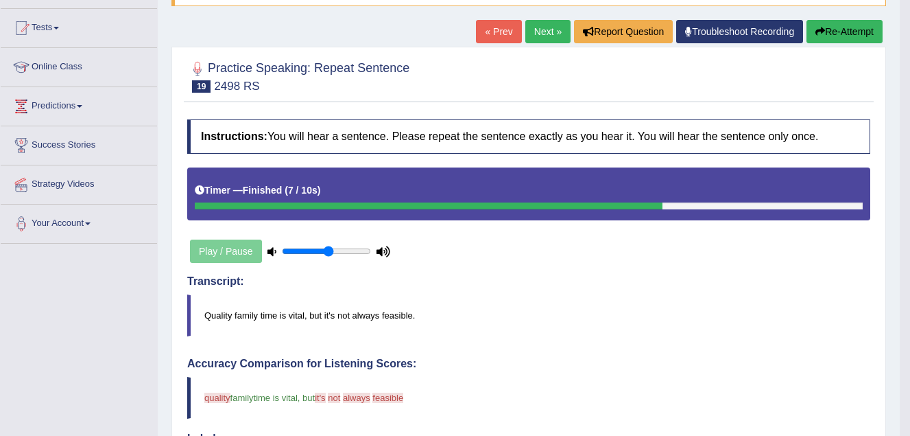
click at [542, 28] on link "Next »" at bounding box center [547, 31] width 45 height 23
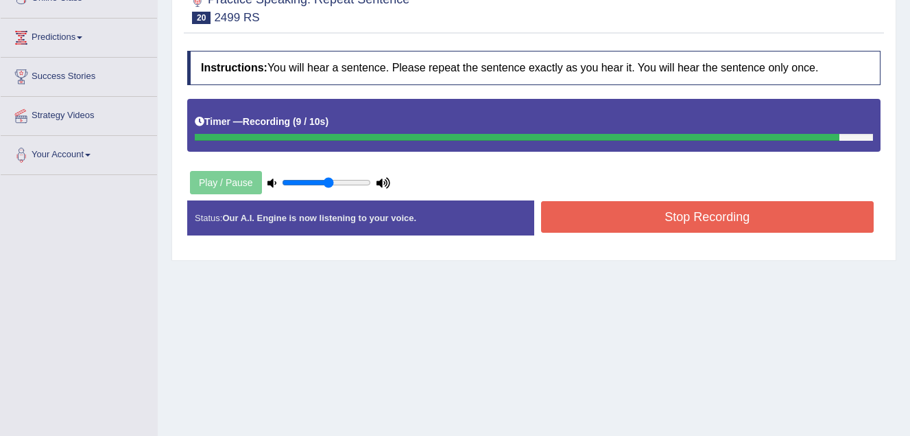
click at [720, 227] on button "Stop Recording" at bounding box center [707, 217] width 333 height 32
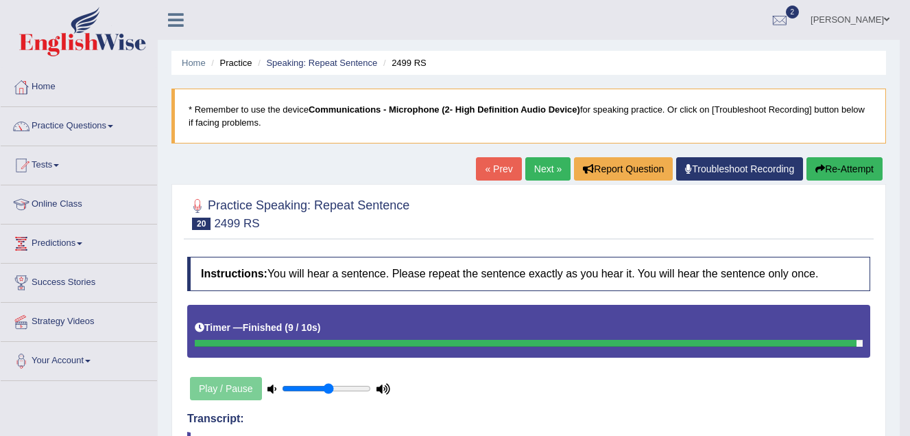
click at [538, 171] on link "Next »" at bounding box center [547, 168] width 45 height 23
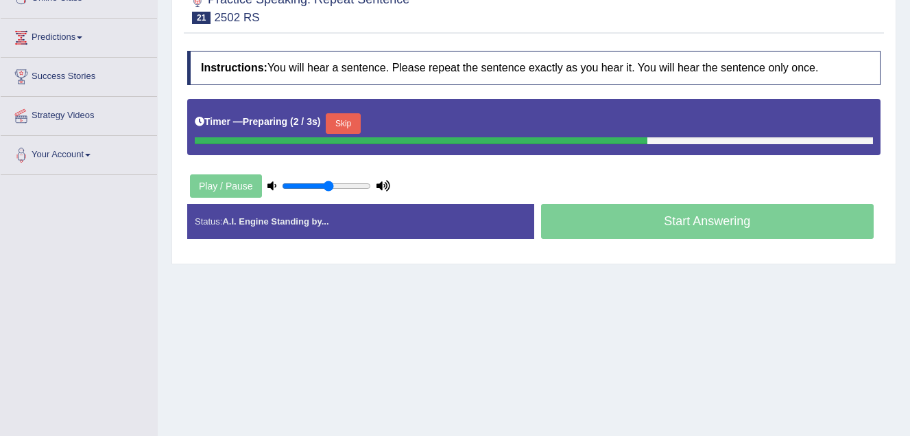
scroll to position [206, 0]
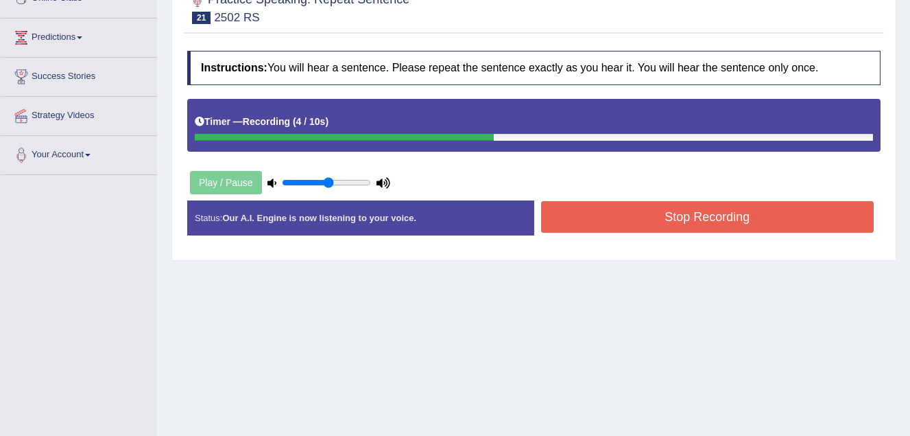
click at [622, 225] on button "Stop Recording" at bounding box center [707, 217] width 333 height 32
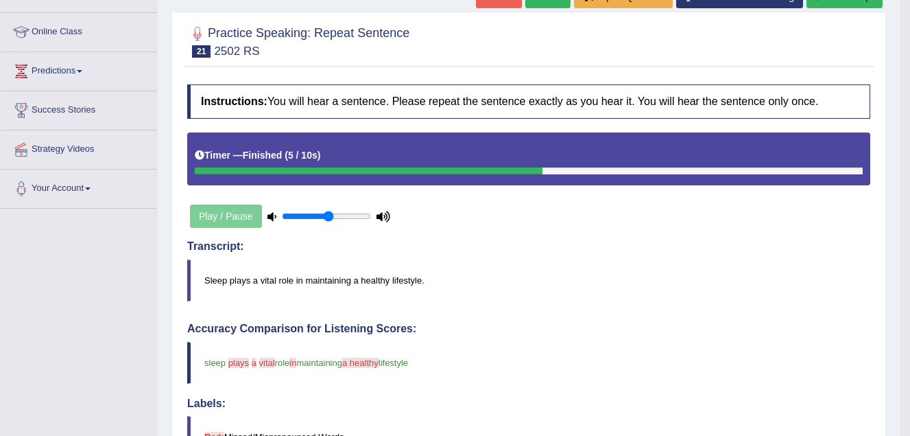
scroll to position [137, 0]
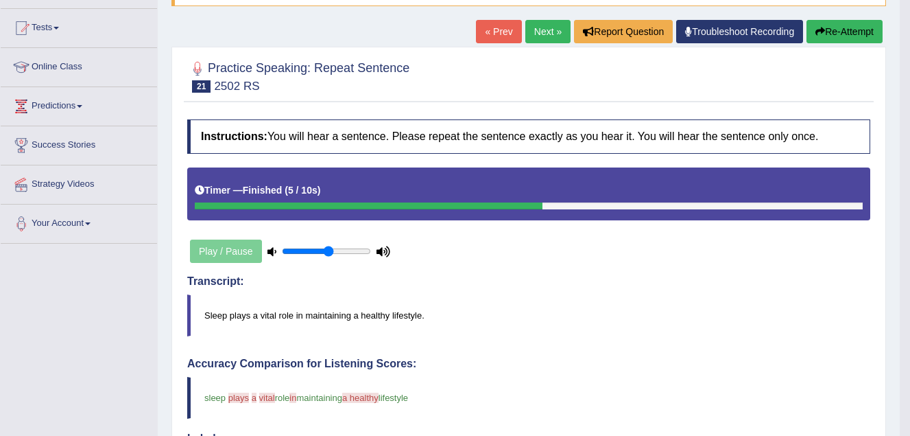
click at [543, 29] on link "Next »" at bounding box center [547, 31] width 45 height 23
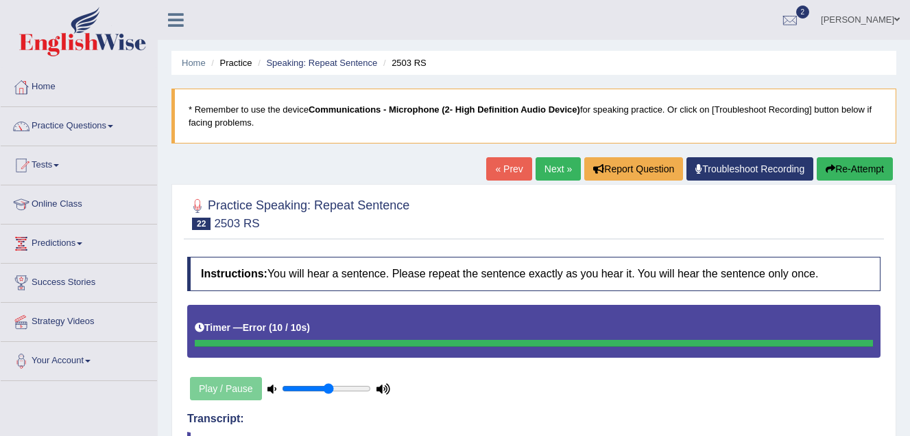
scroll to position [69, 0]
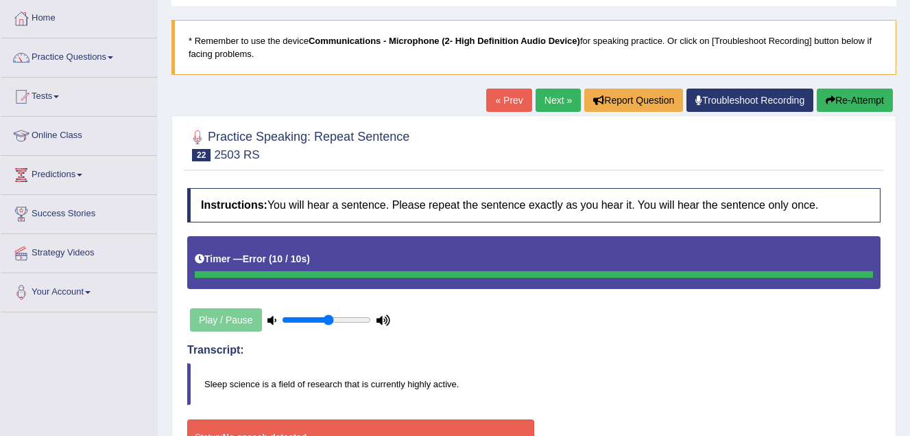
click at [556, 97] on link "Next »" at bounding box center [558, 99] width 45 height 23
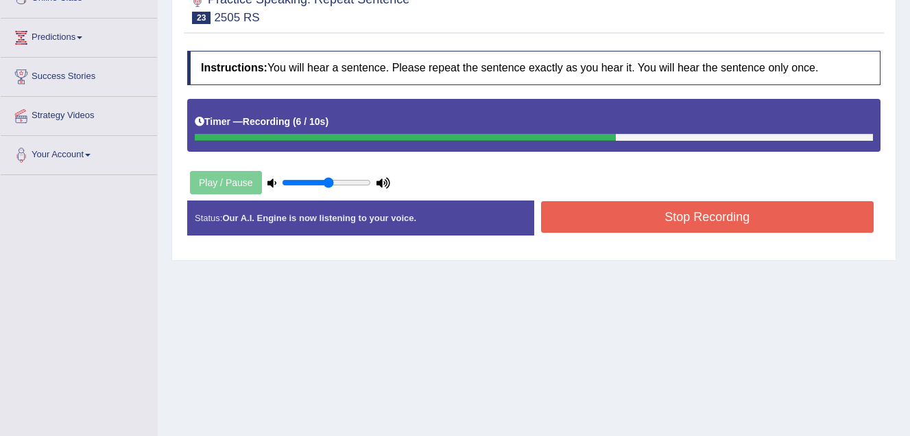
click at [599, 222] on button "Stop Recording" at bounding box center [707, 217] width 333 height 32
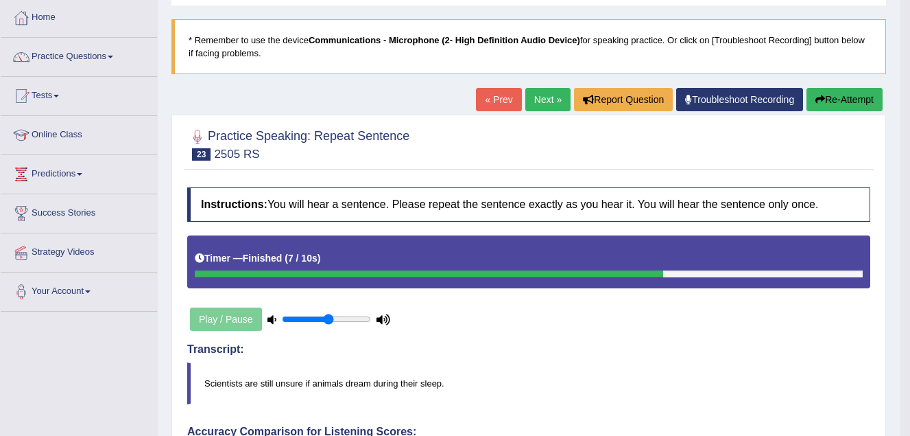
scroll to position [69, 0]
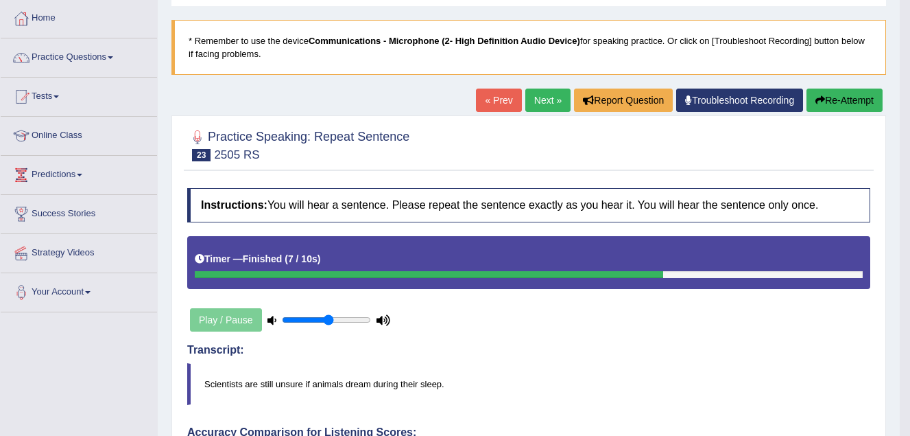
click at [546, 102] on link "Next »" at bounding box center [547, 99] width 45 height 23
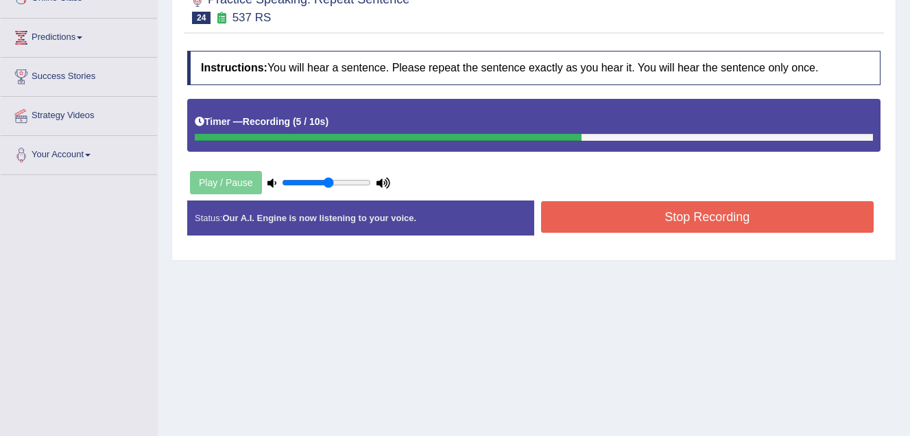
click at [623, 223] on button "Stop Recording" at bounding box center [707, 217] width 333 height 32
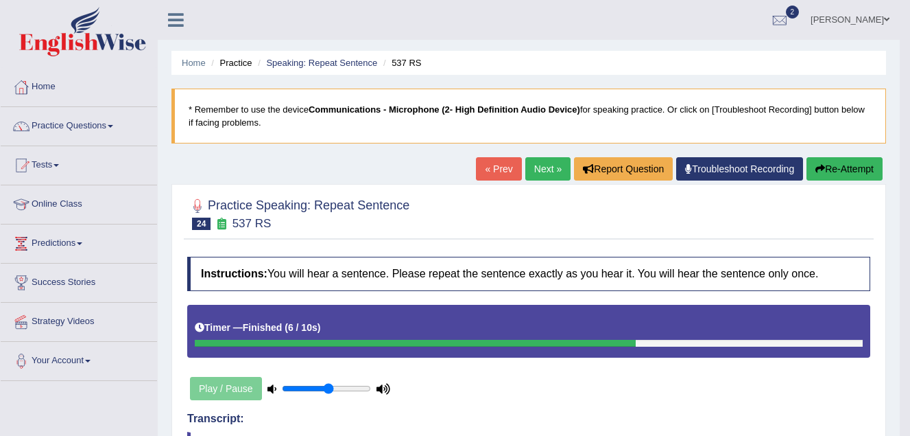
click at [546, 170] on link "Next »" at bounding box center [547, 168] width 45 height 23
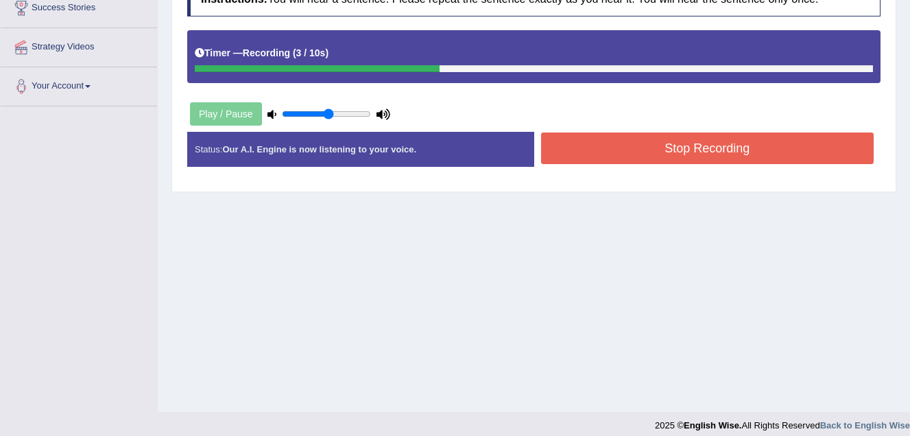
click at [585, 153] on button "Stop Recording" at bounding box center [707, 148] width 333 height 32
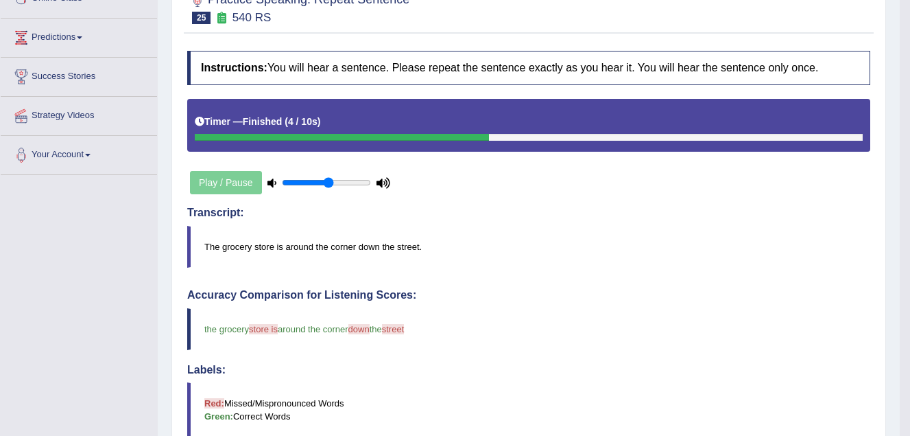
scroll to position [137, 0]
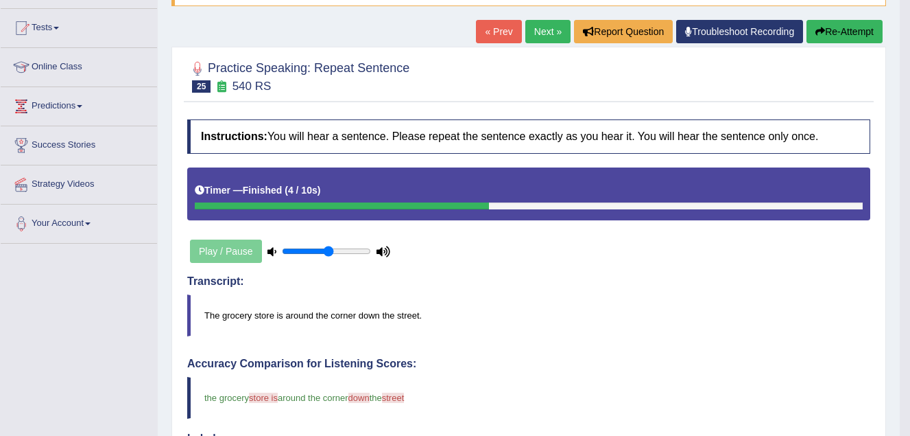
click at [543, 33] on link "Next »" at bounding box center [547, 31] width 45 height 23
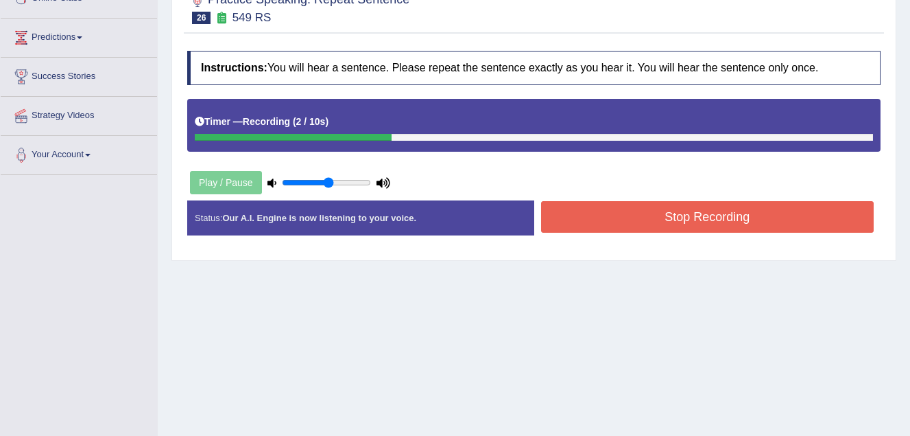
click at [634, 215] on button "Stop Recording" at bounding box center [707, 217] width 333 height 32
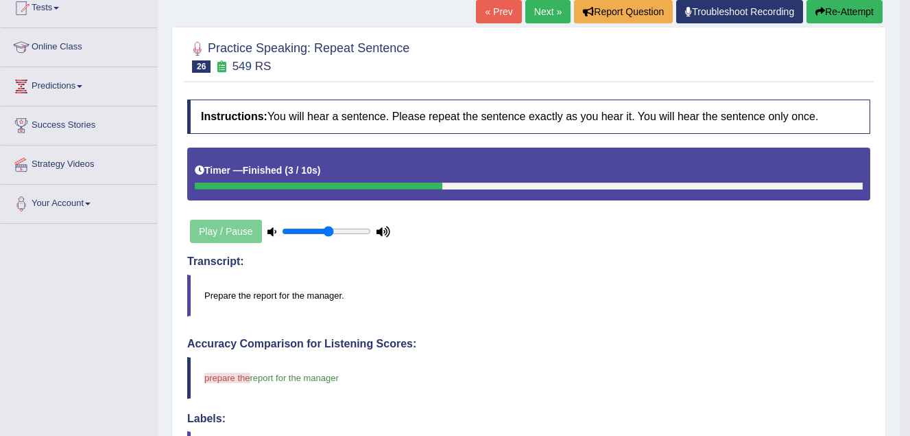
scroll to position [69, 0]
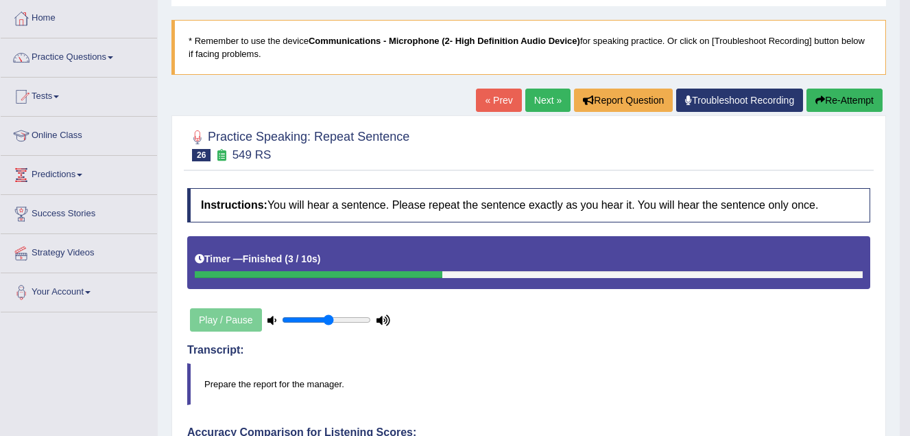
click at [549, 98] on link "Next »" at bounding box center [547, 99] width 45 height 23
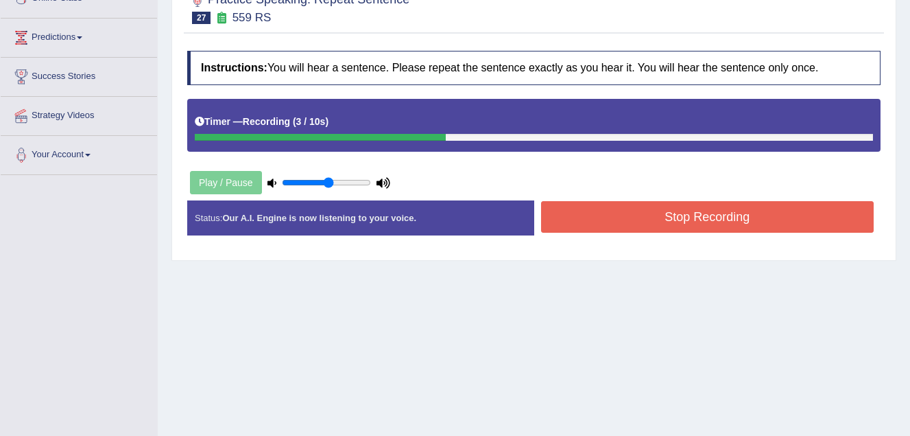
click at [628, 219] on button "Stop Recording" at bounding box center [707, 217] width 333 height 32
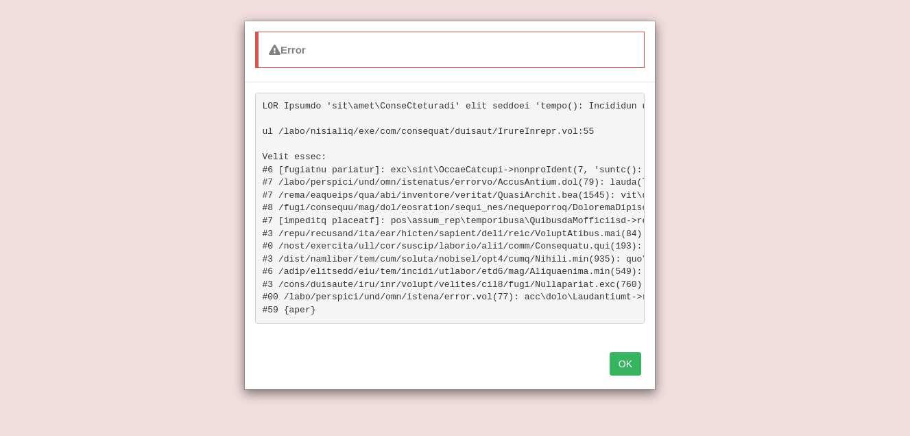
click at [626, 372] on button "OK" at bounding box center [626, 363] width 32 height 23
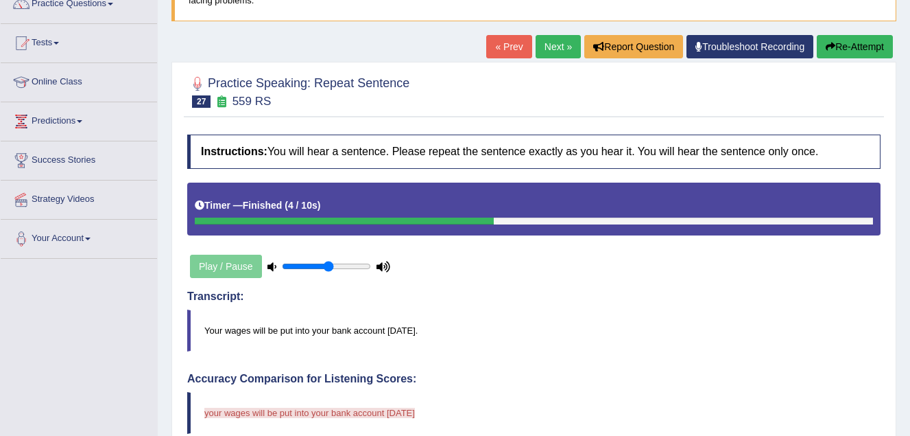
scroll to position [98, 0]
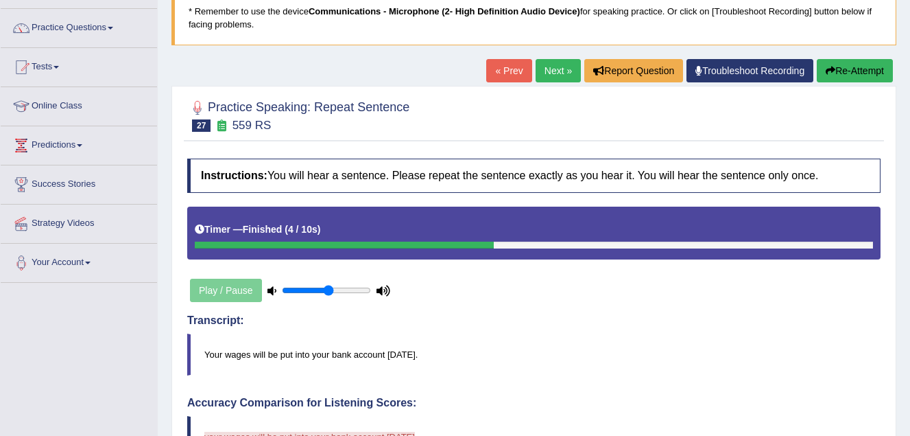
click at [588, 368] on blockquote "Your wages will be put into your bank account on Thursday." at bounding box center [533, 354] width 693 height 42
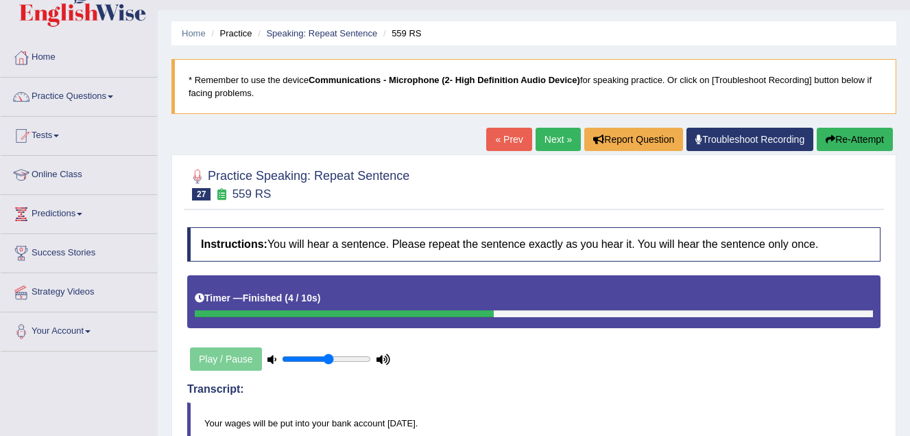
click at [557, 134] on link "Next »" at bounding box center [558, 139] width 45 height 23
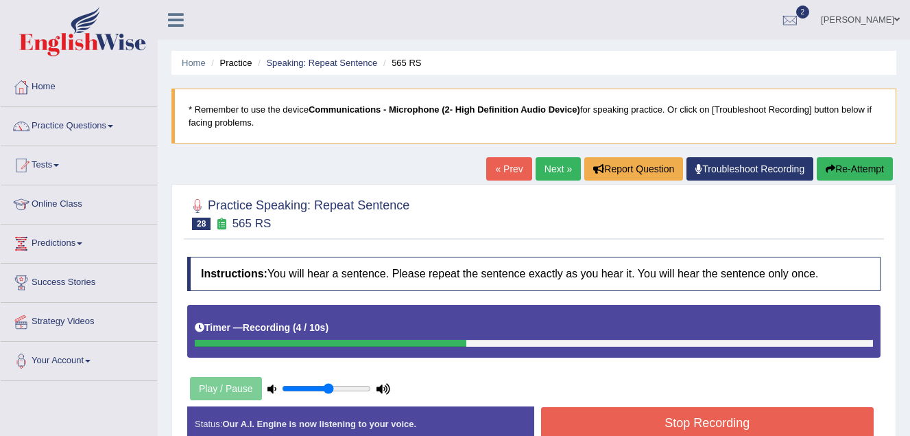
click at [613, 421] on button "Stop Recording" at bounding box center [707, 423] width 333 height 32
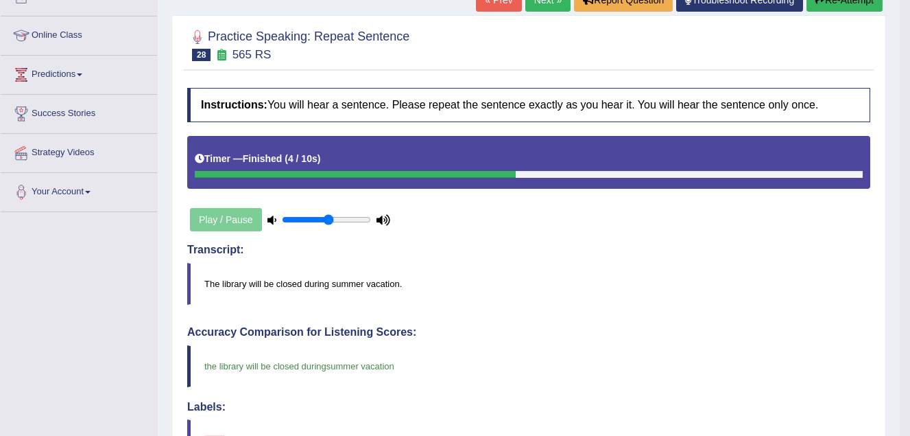
scroll to position [69, 0]
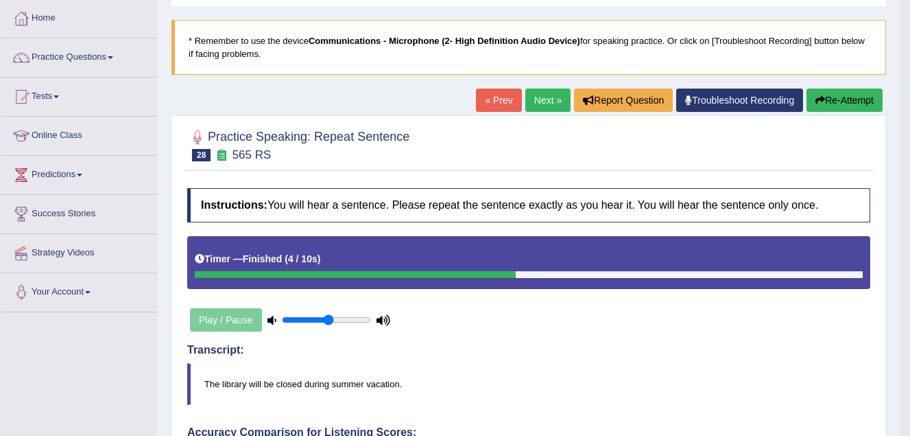
click at [538, 104] on link "Next »" at bounding box center [547, 99] width 45 height 23
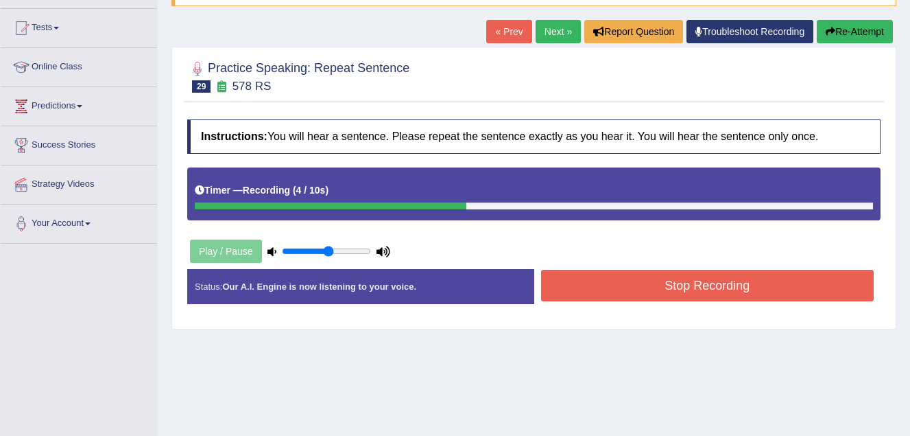
click at [612, 286] on button "Stop Recording" at bounding box center [707, 286] width 333 height 32
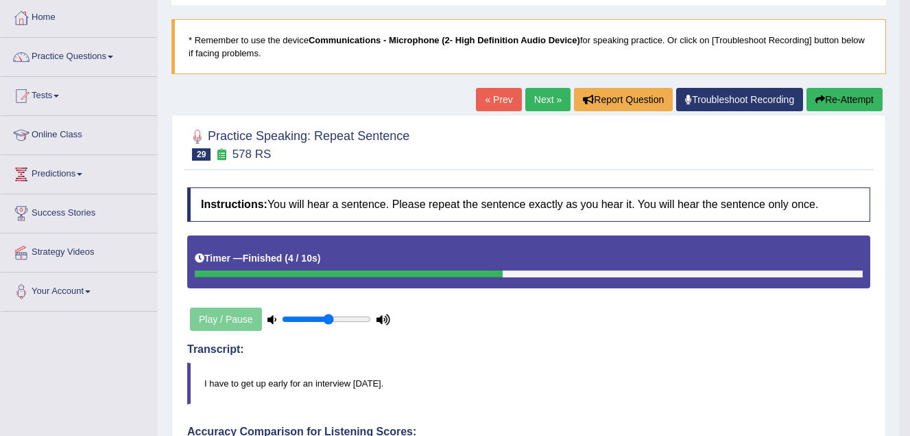
scroll to position [69, 0]
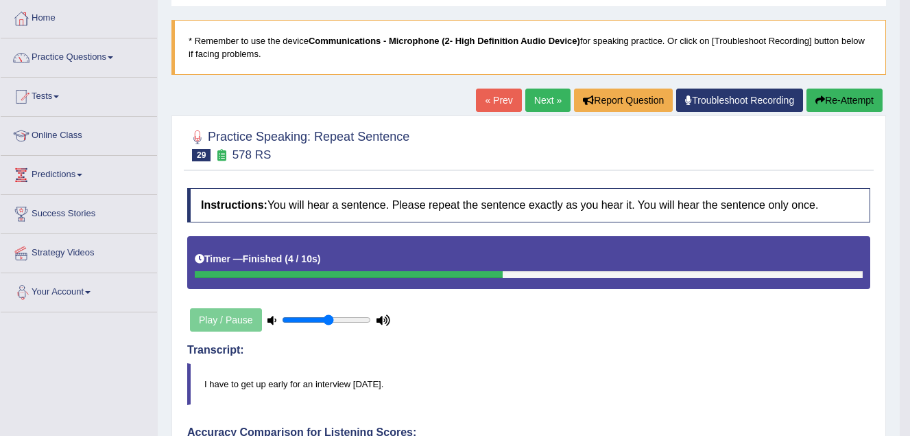
click at [546, 97] on link "Next »" at bounding box center [547, 99] width 45 height 23
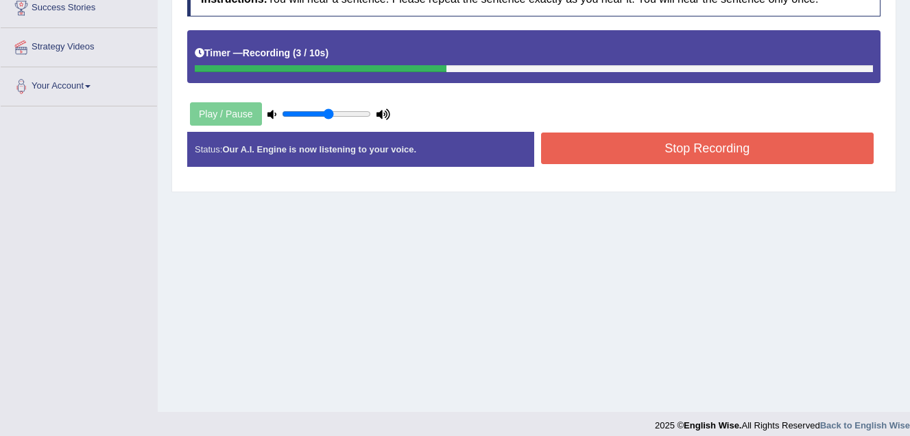
click at [581, 155] on button "Stop Recording" at bounding box center [707, 148] width 333 height 32
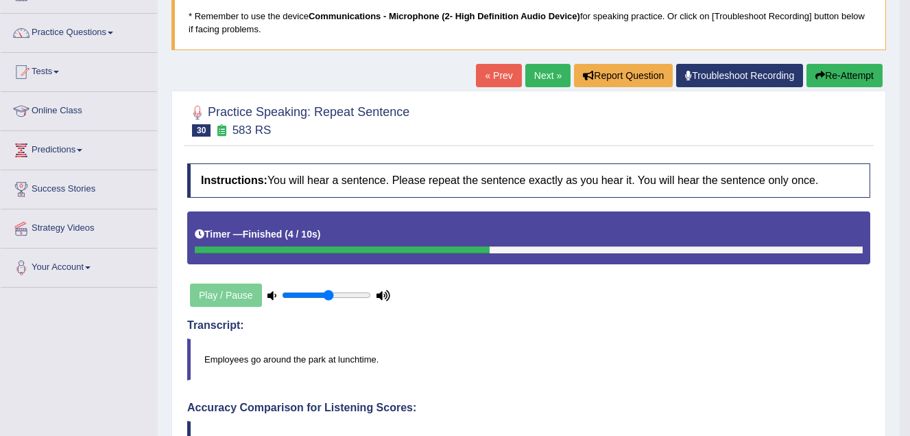
scroll to position [69, 0]
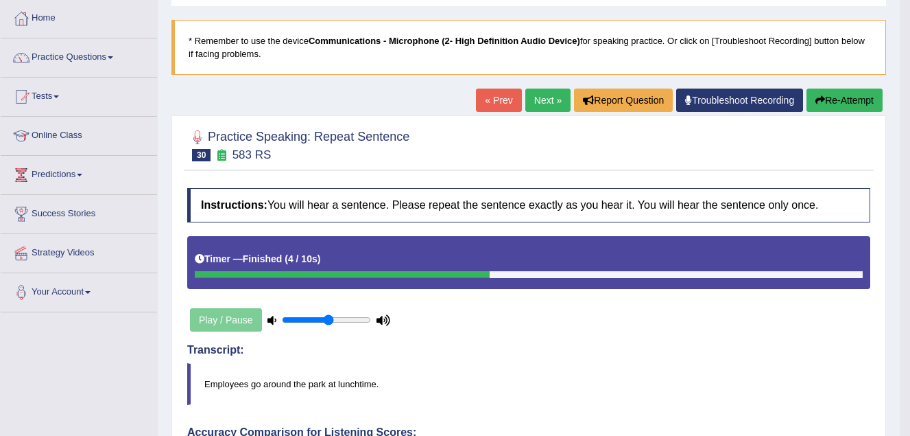
click at [545, 99] on link "Next »" at bounding box center [547, 99] width 45 height 23
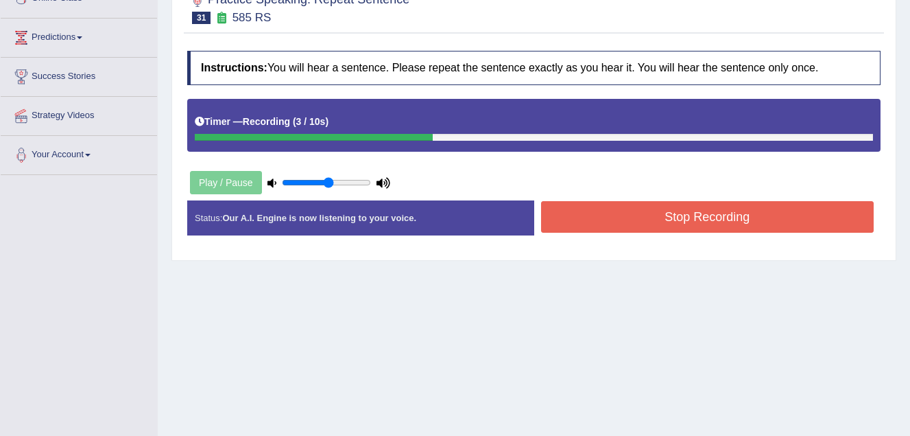
click at [620, 226] on button "Stop Recording" at bounding box center [707, 217] width 333 height 32
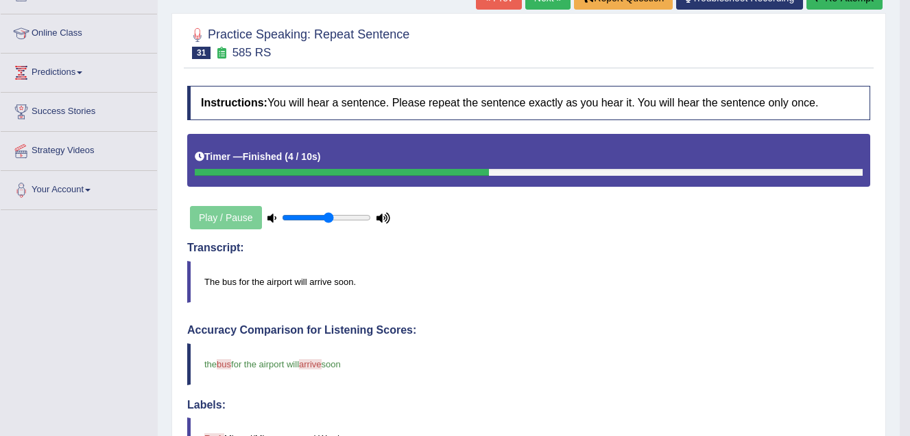
scroll to position [137, 0]
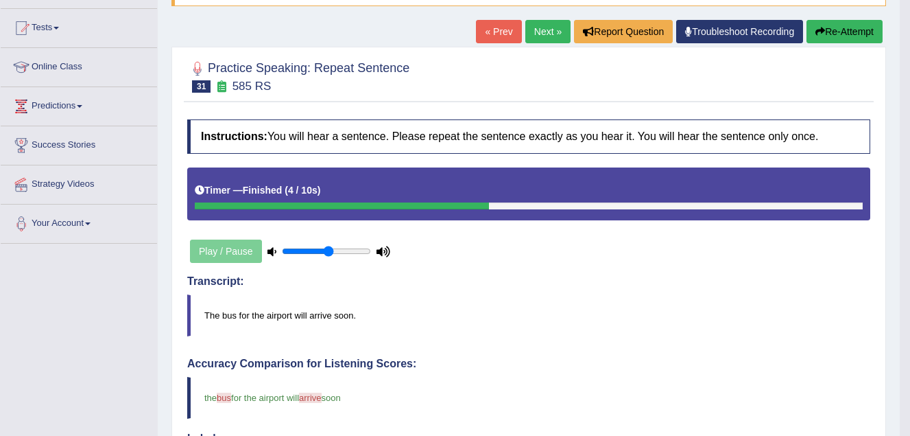
click at [538, 29] on link "Next »" at bounding box center [547, 31] width 45 height 23
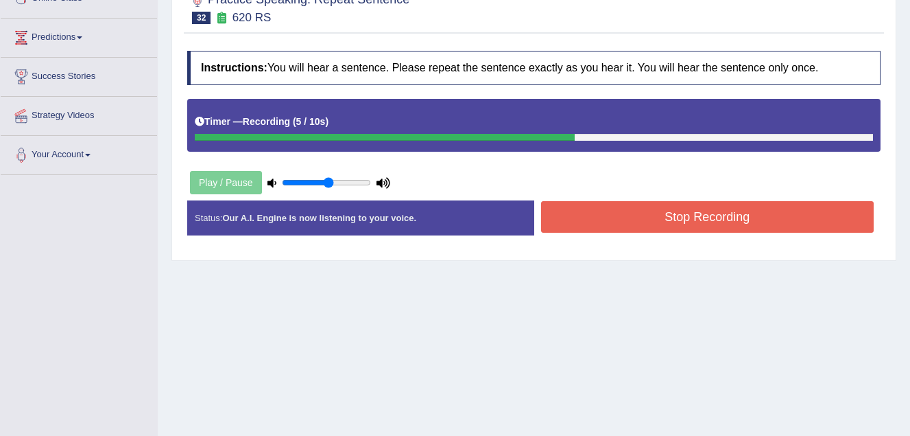
click at [624, 224] on button "Stop Recording" at bounding box center [707, 217] width 333 height 32
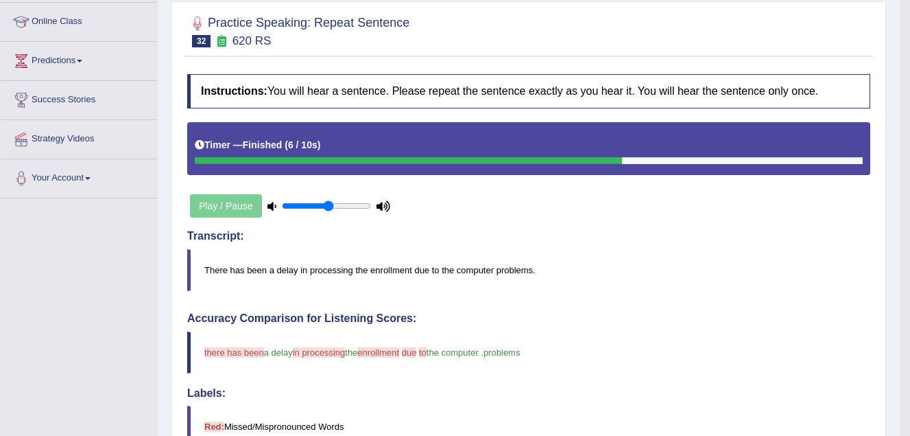
scroll to position [137, 0]
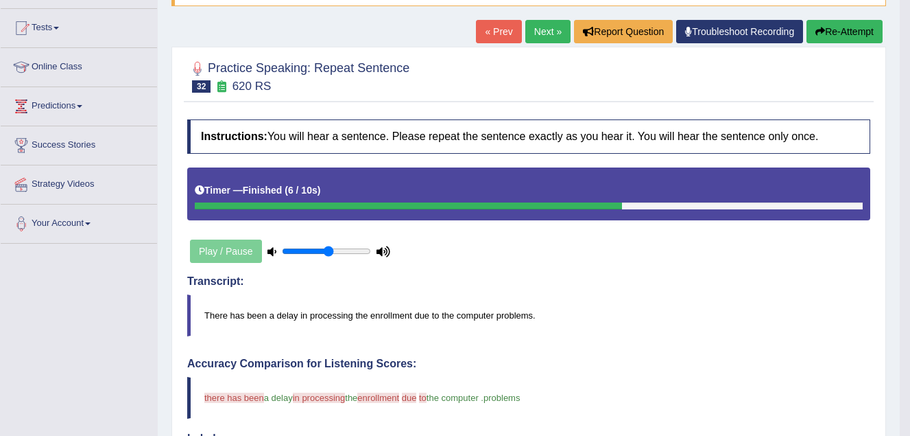
click at [549, 30] on link "Next »" at bounding box center [547, 31] width 45 height 23
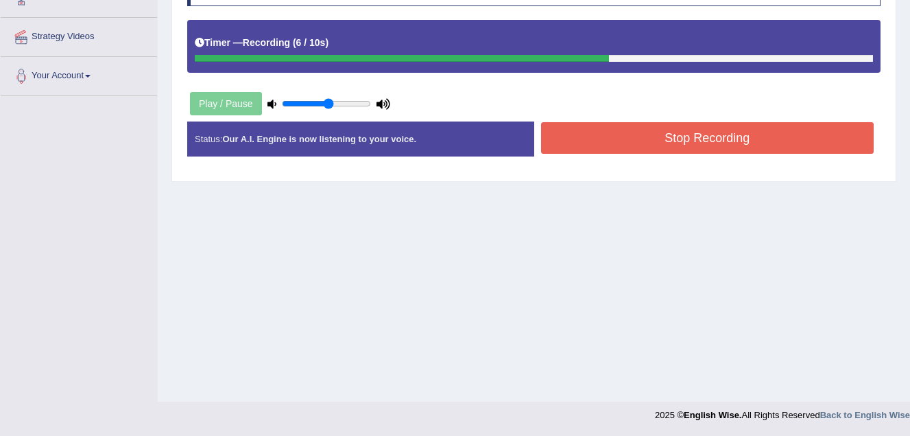
click at [619, 135] on button "Stop Recording" at bounding box center [707, 138] width 333 height 32
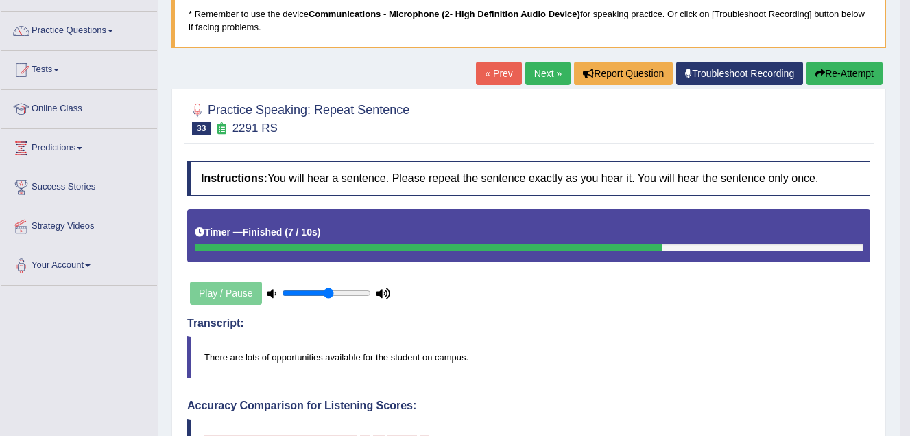
scroll to position [79, 0]
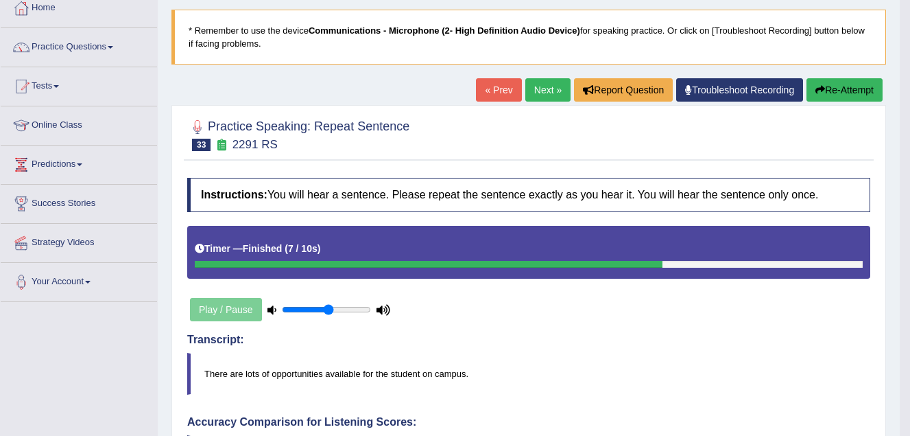
click at [543, 86] on link "Next »" at bounding box center [547, 89] width 45 height 23
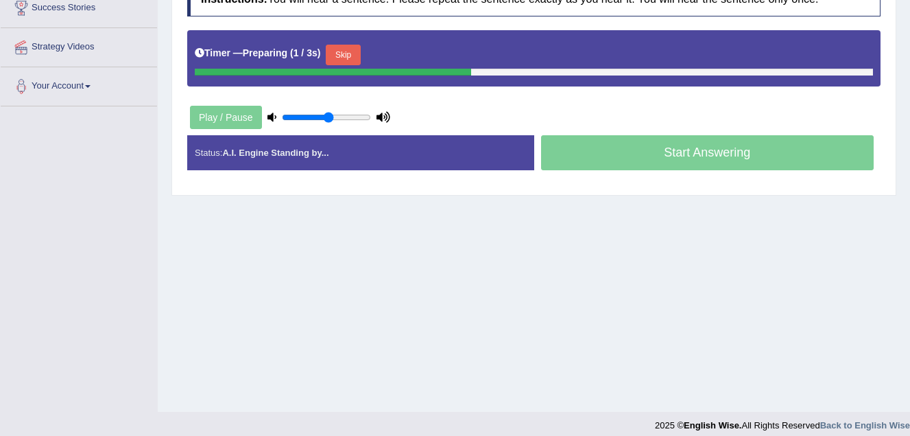
scroll to position [285, 0]
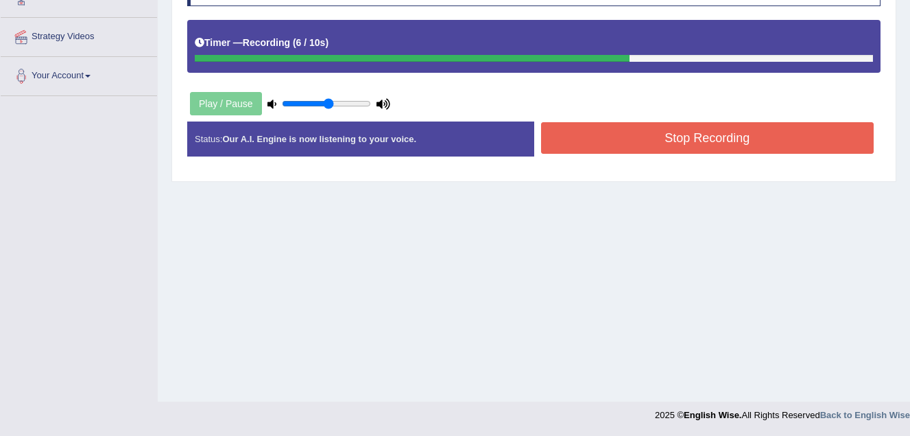
click at [571, 136] on button "Stop Recording" at bounding box center [707, 138] width 333 height 32
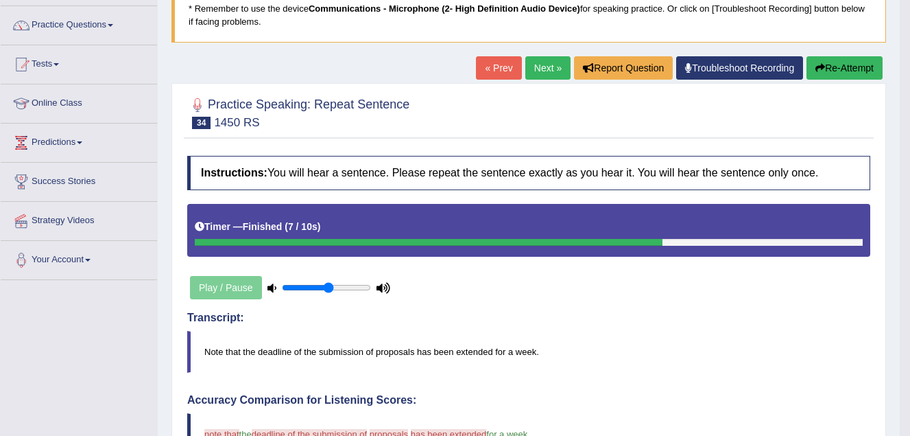
scroll to position [82, 0]
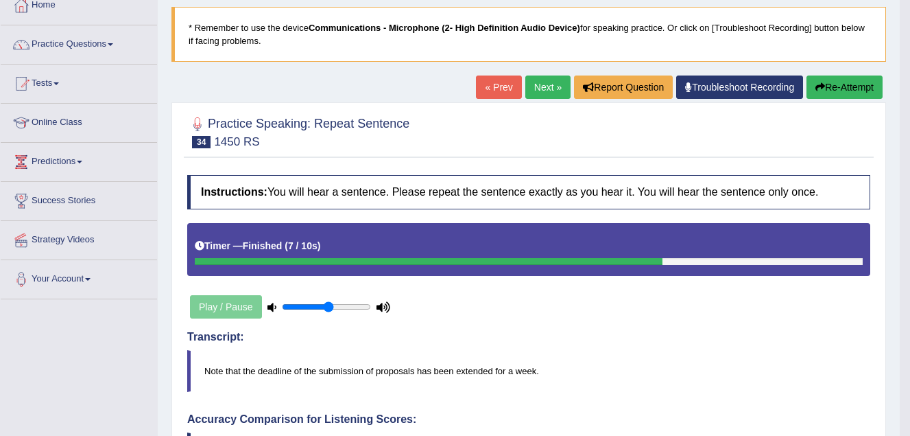
click at [548, 83] on link "Next »" at bounding box center [547, 86] width 45 height 23
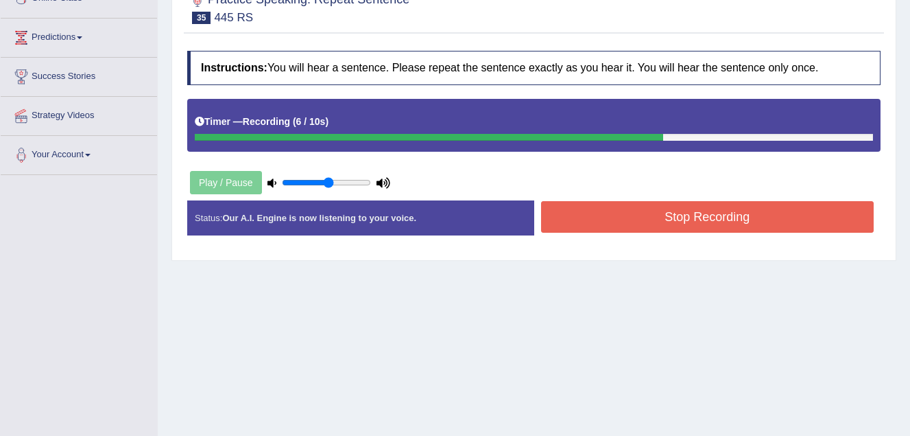
click at [595, 223] on button "Stop Recording" at bounding box center [707, 217] width 333 height 32
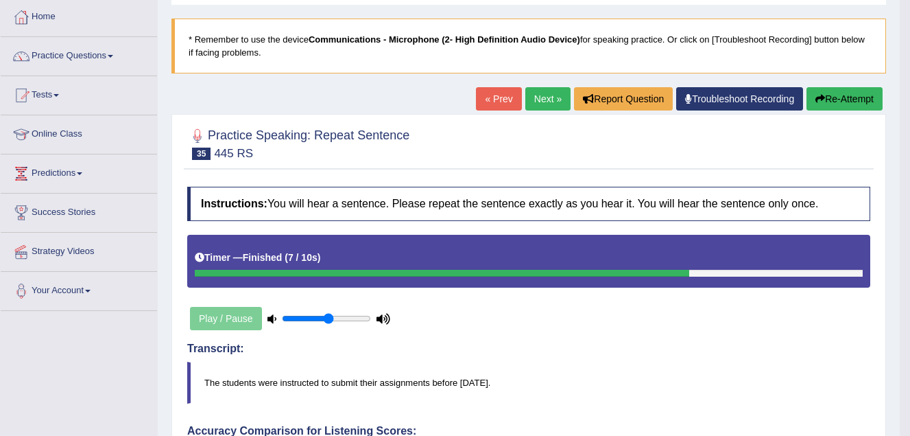
scroll to position [69, 0]
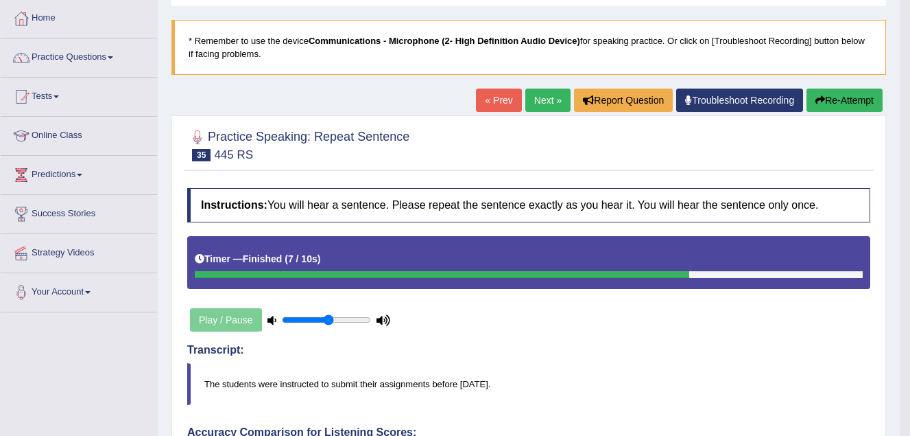
click at [540, 99] on link "Next »" at bounding box center [547, 99] width 45 height 23
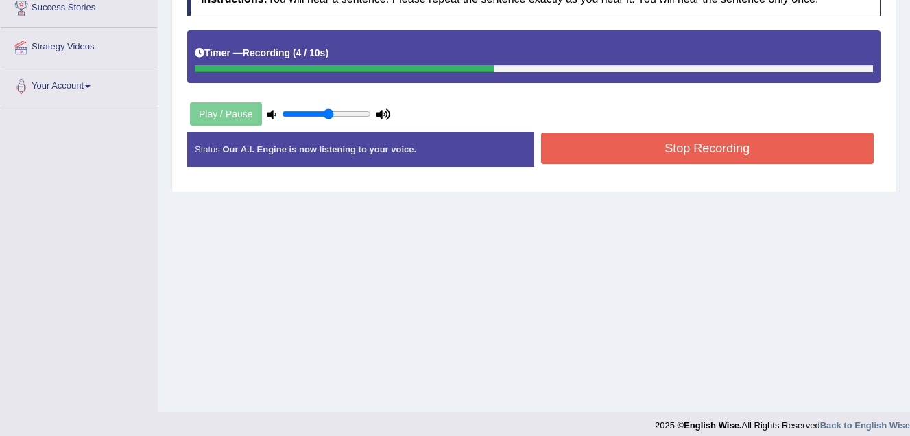
click at [592, 156] on button "Stop Recording" at bounding box center [707, 148] width 333 height 32
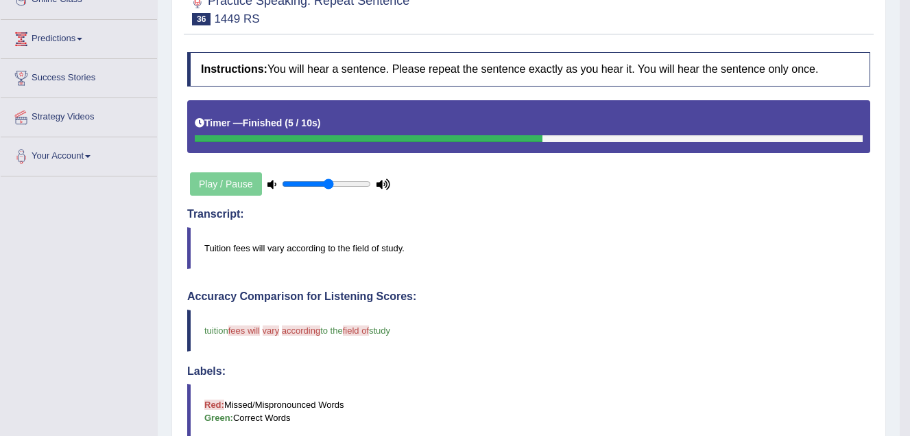
scroll to position [206, 0]
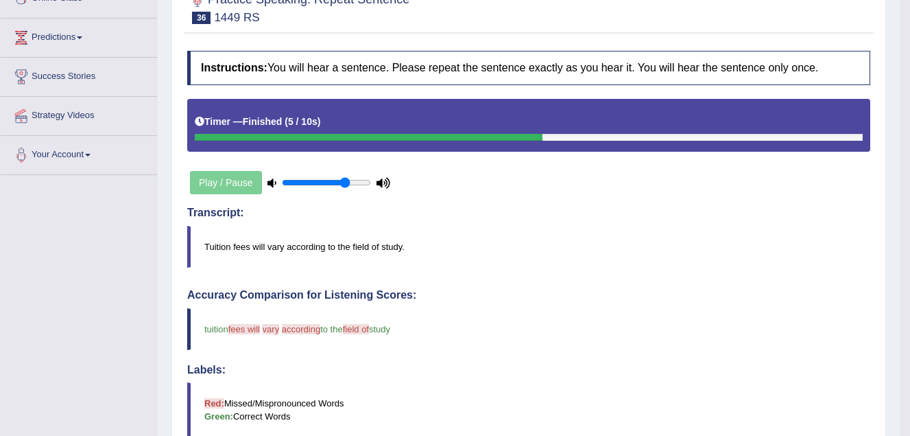
type input "0.75"
click at [345, 183] on input "range" at bounding box center [326, 182] width 89 height 11
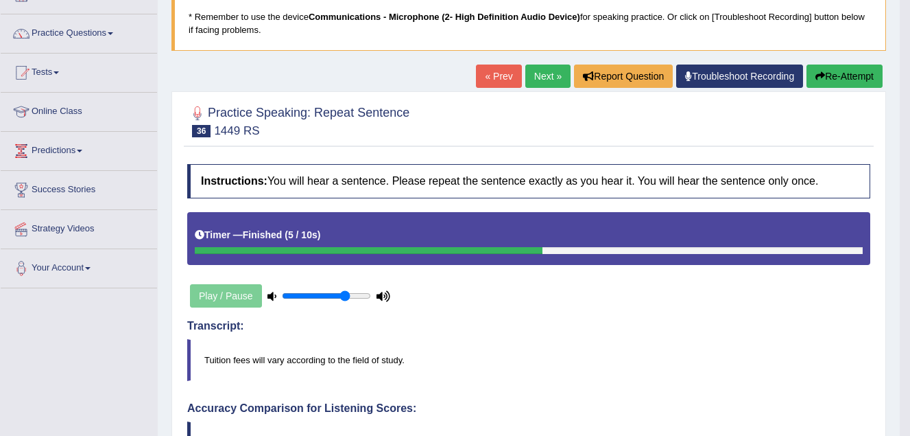
scroll to position [69, 0]
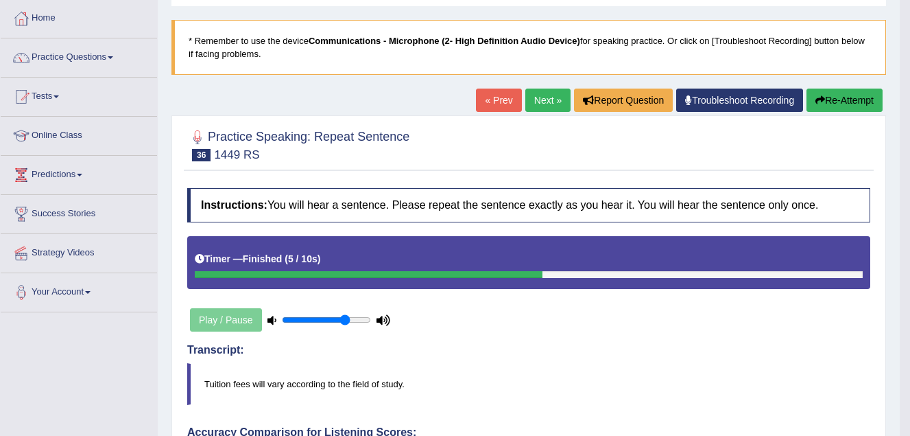
click at [538, 99] on link "Next »" at bounding box center [547, 99] width 45 height 23
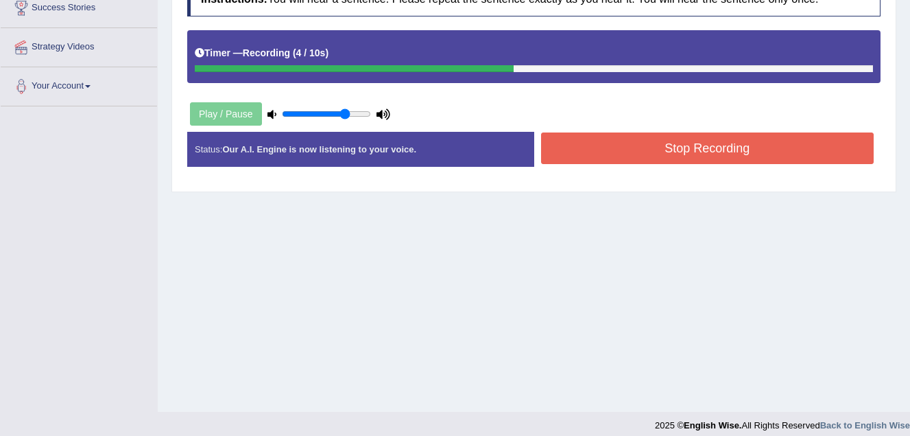
click at [584, 151] on button "Stop Recording" at bounding box center [707, 148] width 333 height 32
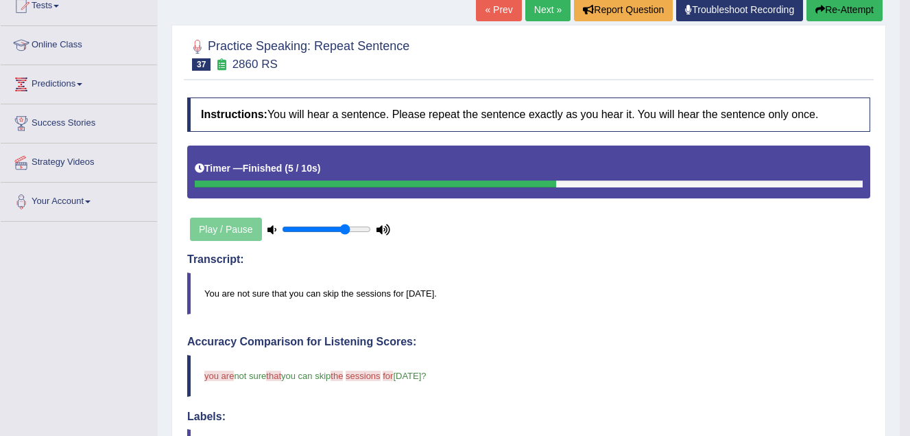
scroll to position [137, 0]
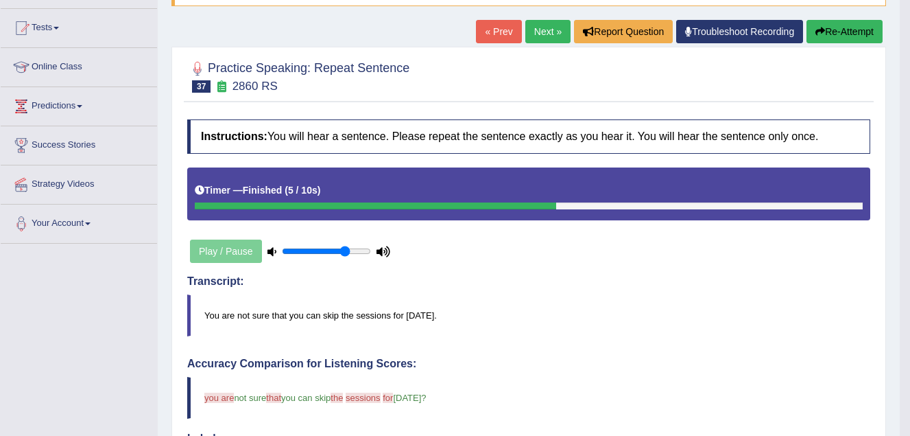
click at [546, 27] on link "Next »" at bounding box center [547, 31] width 45 height 23
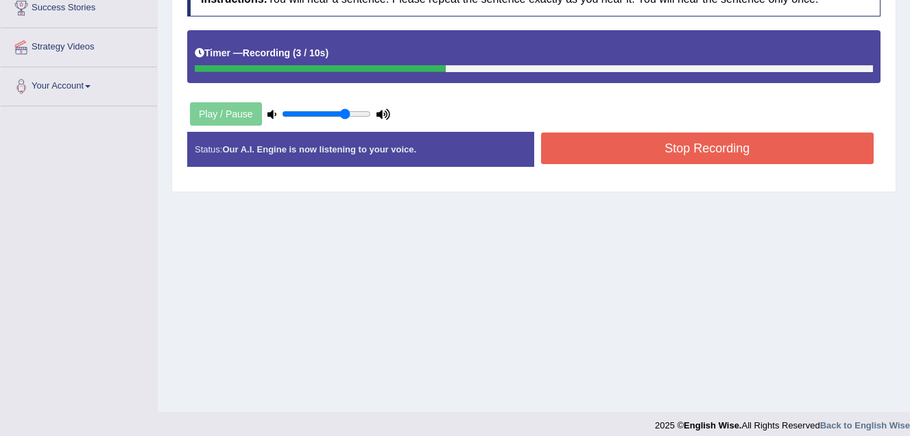
click at [610, 151] on button "Stop Recording" at bounding box center [707, 148] width 333 height 32
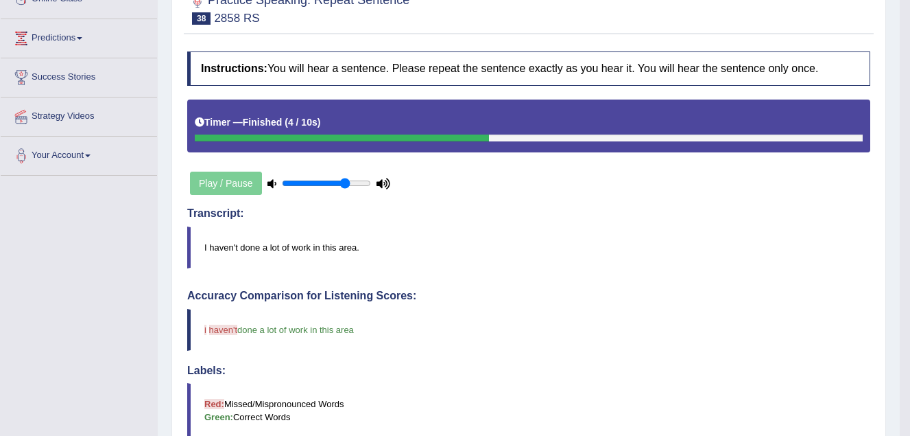
scroll to position [137, 0]
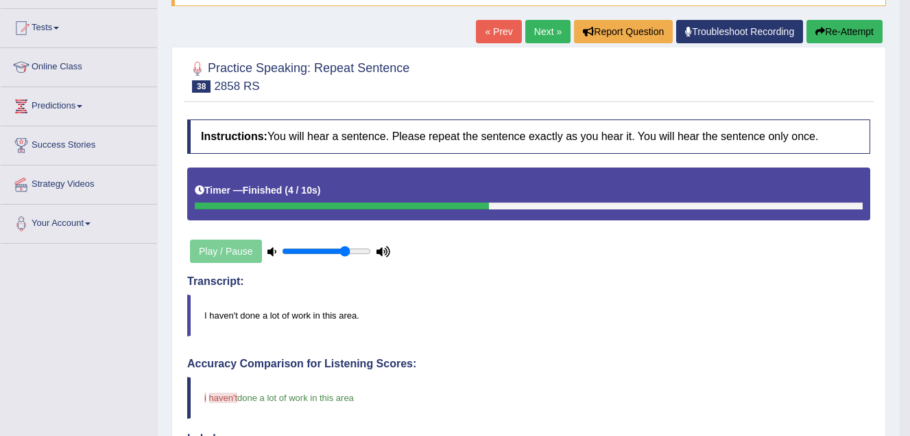
click at [549, 31] on link "Next »" at bounding box center [547, 31] width 45 height 23
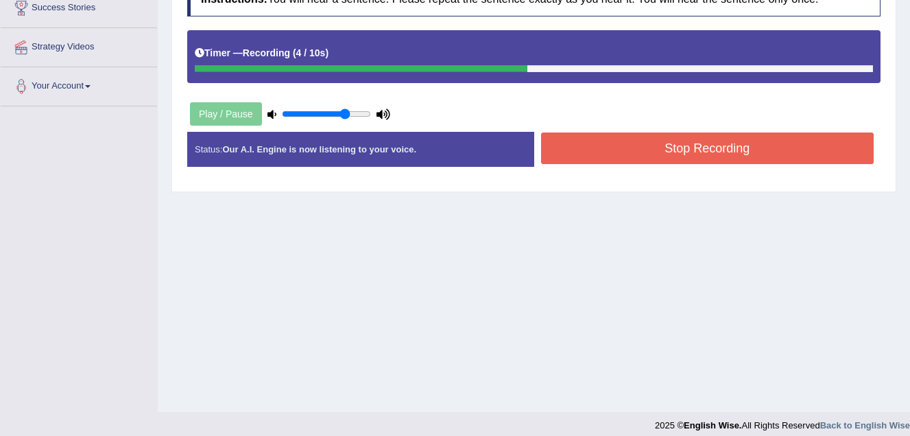
click at [575, 147] on button "Stop Recording" at bounding box center [707, 148] width 333 height 32
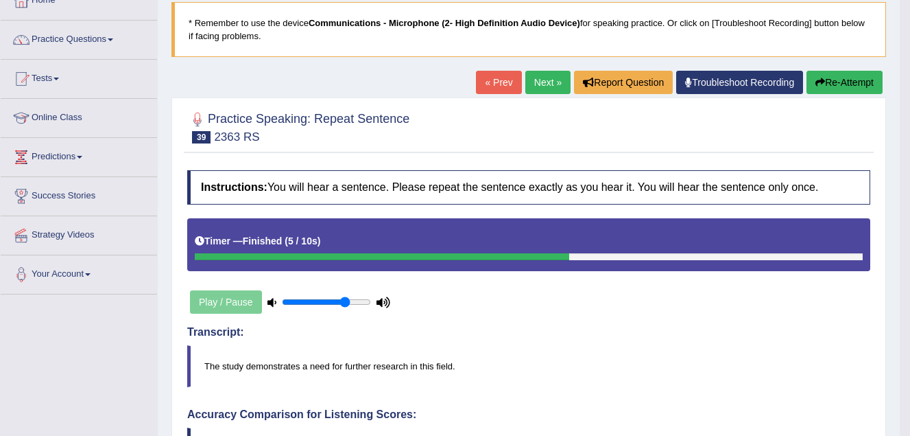
scroll to position [69, 0]
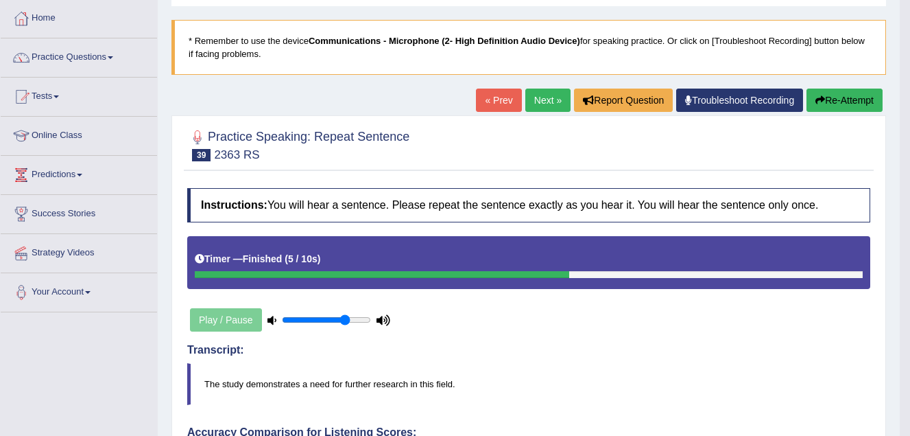
click at [548, 96] on link "Next »" at bounding box center [547, 99] width 45 height 23
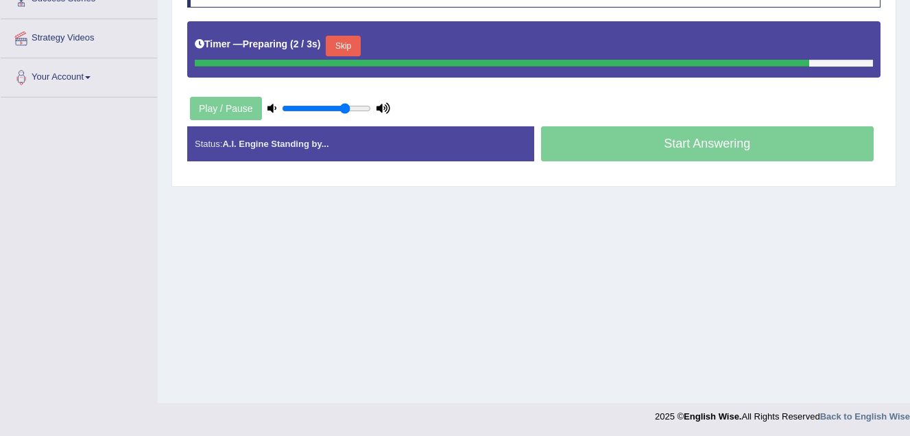
scroll to position [285, 0]
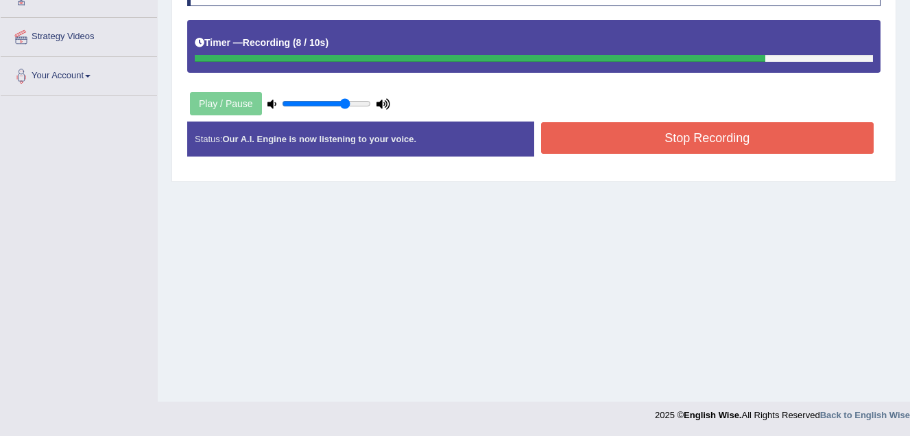
click at [588, 146] on button "Stop Recording" at bounding box center [707, 138] width 333 height 32
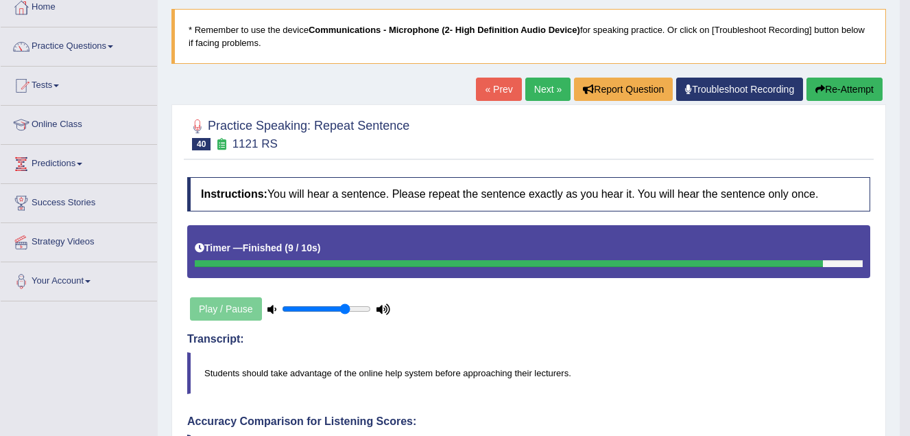
scroll to position [79, 0]
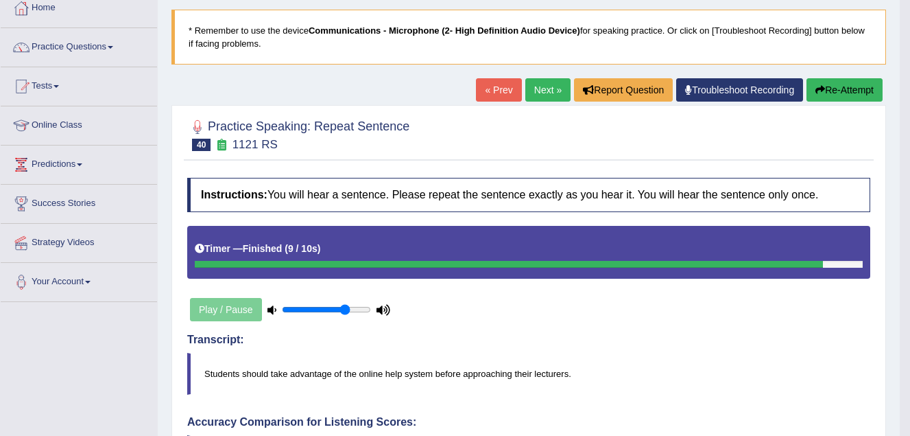
click at [556, 95] on link "Next »" at bounding box center [547, 89] width 45 height 23
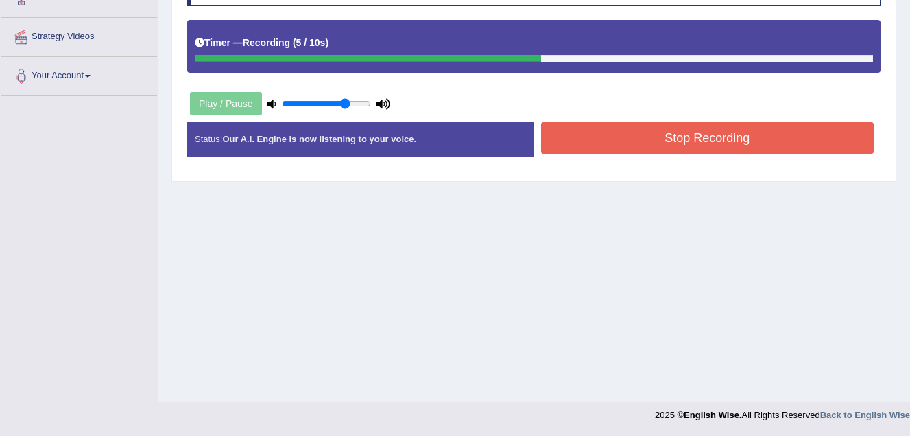
click at [589, 140] on button "Stop Recording" at bounding box center [707, 138] width 333 height 32
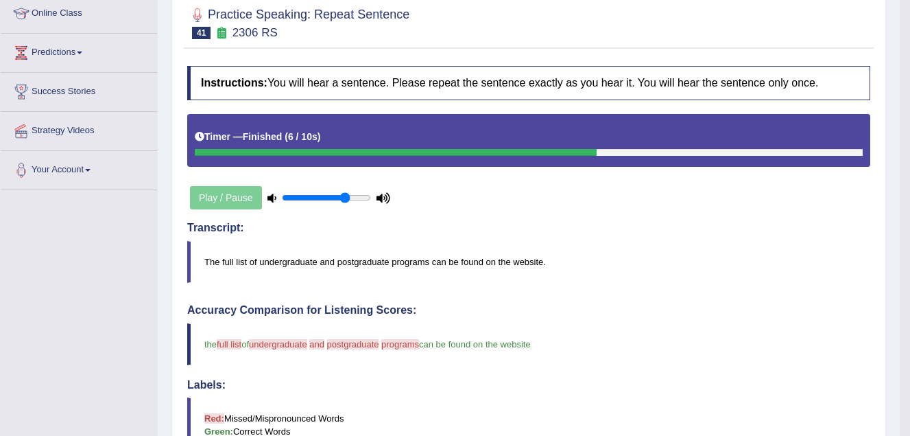
scroll to position [147, 0]
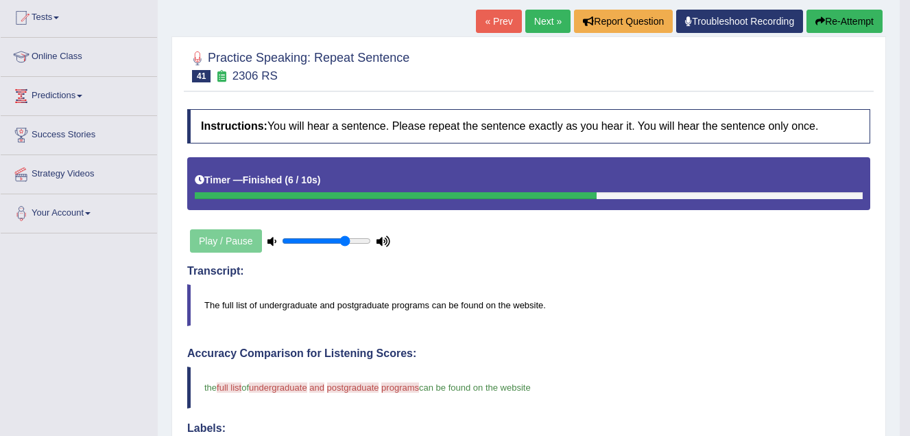
click at [541, 21] on link "Next »" at bounding box center [547, 21] width 45 height 23
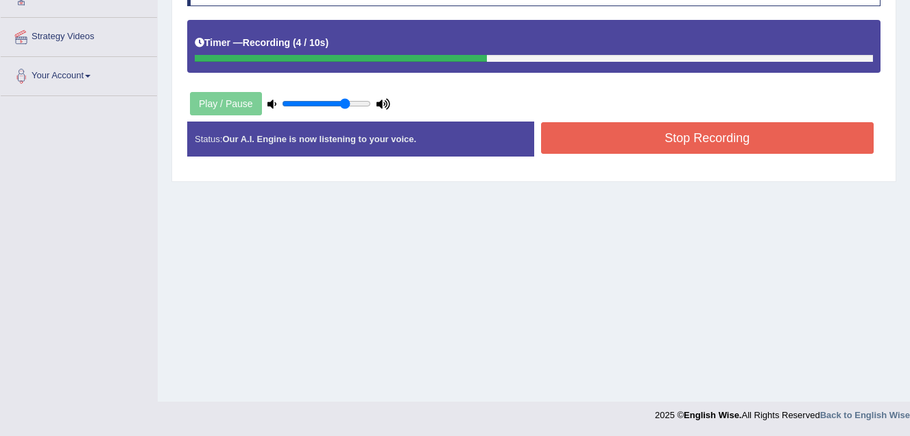
click at [608, 140] on button "Stop Recording" at bounding box center [707, 138] width 333 height 32
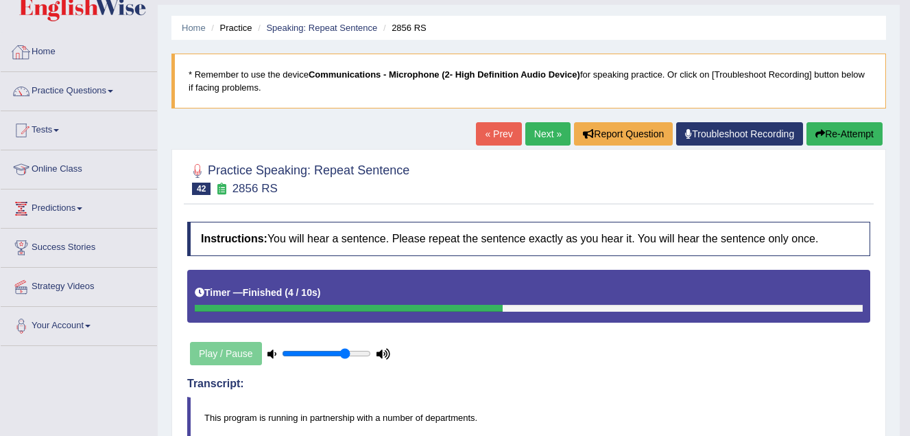
scroll to position [79, 0]
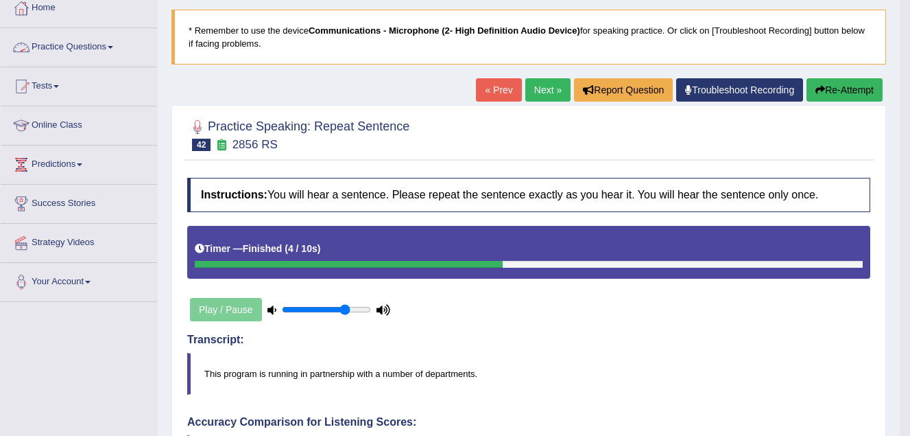
click at [80, 44] on link "Practice Questions" at bounding box center [79, 45] width 156 height 34
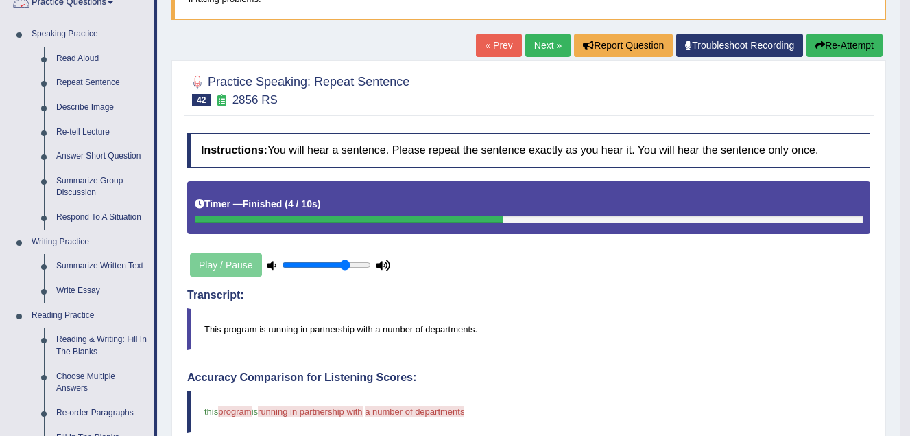
scroll to position [147, 0]
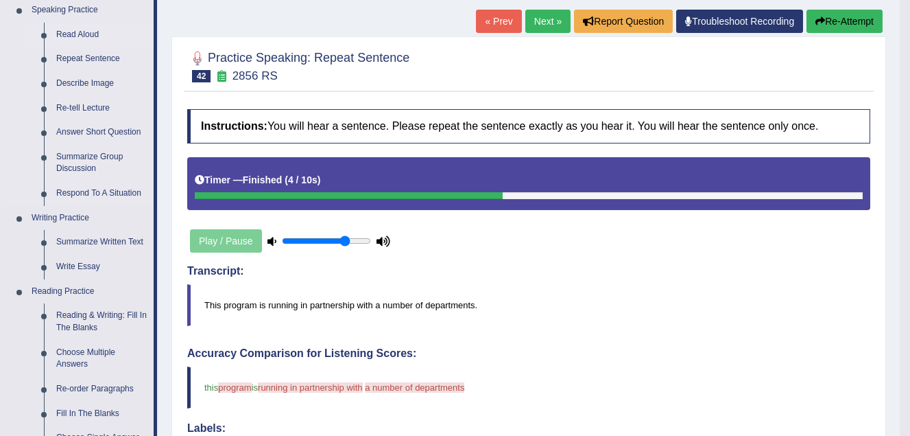
click at [91, 33] on link "Read Aloud" at bounding box center [102, 35] width 104 height 25
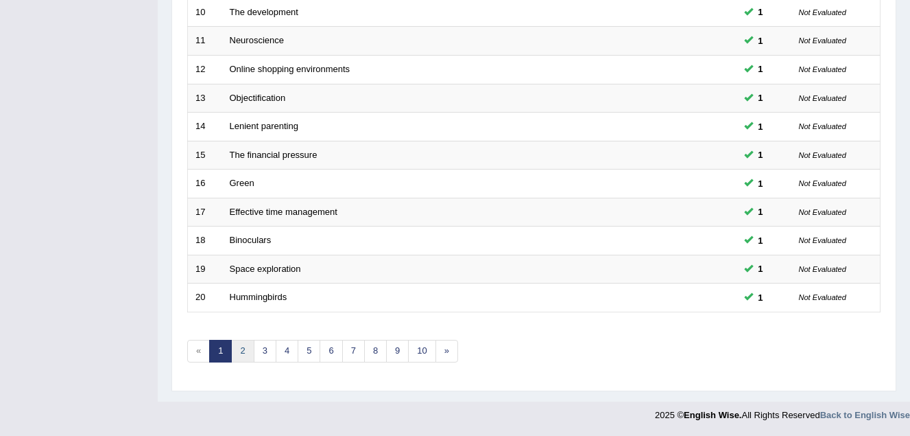
click at [240, 350] on link "2" at bounding box center [242, 351] width 23 height 23
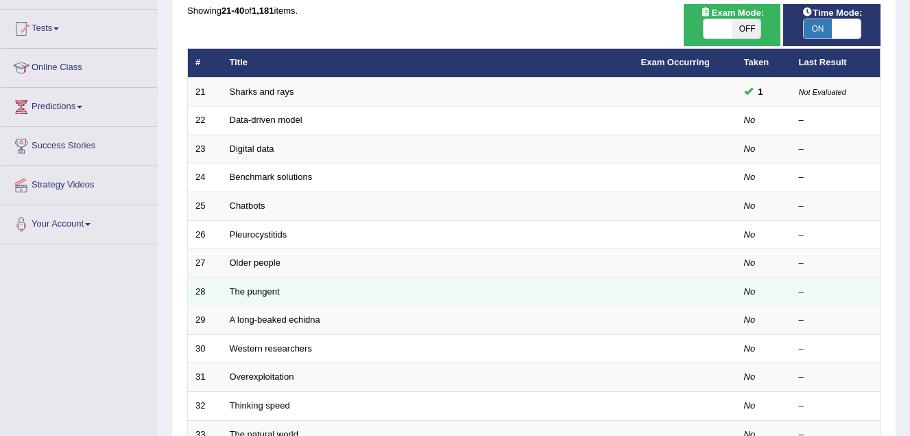
scroll to position [137, 0]
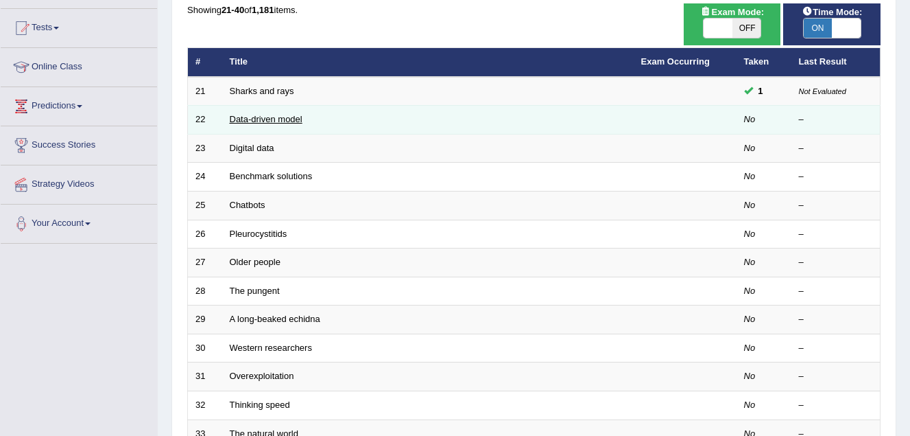
click at [261, 121] on link "Data-driven model" at bounding box center [266, 119] width 73 height 10
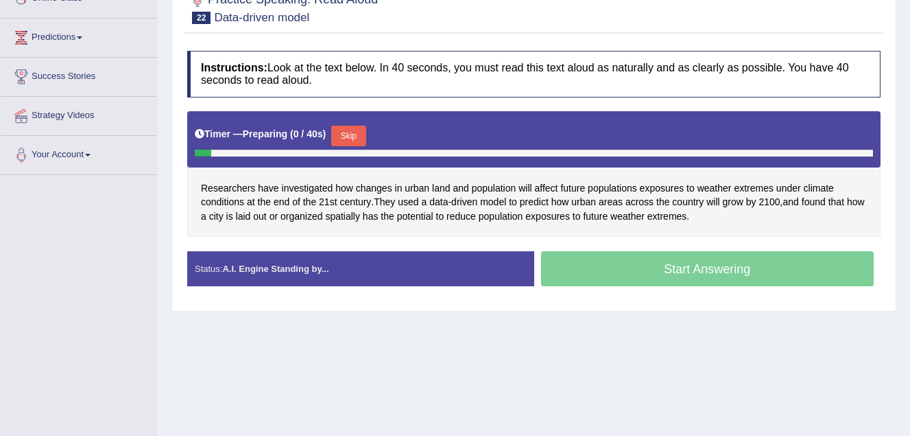
scroll to position [206, 0]
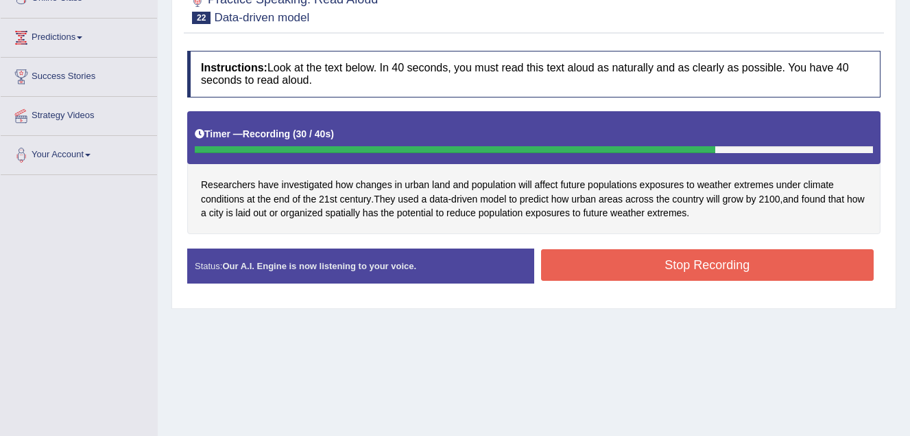
click at [595, 257] on button "Stop Recording" at bounding box center [707, 265] width 333 height 32
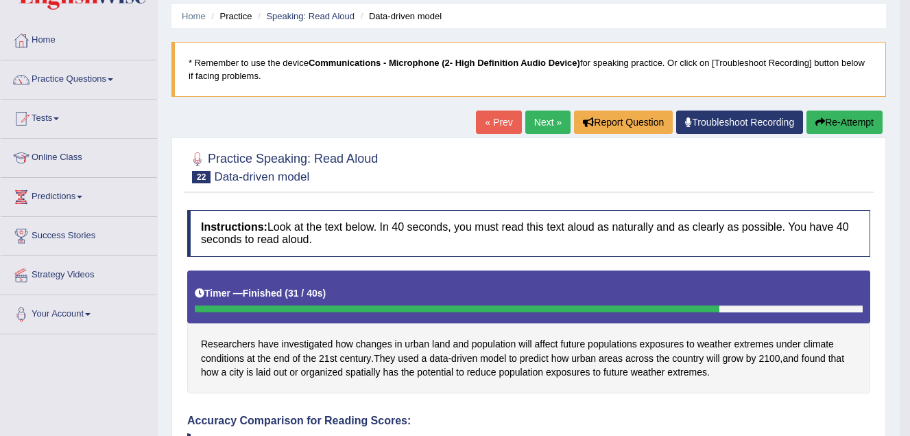
scroll to position [0, 0]
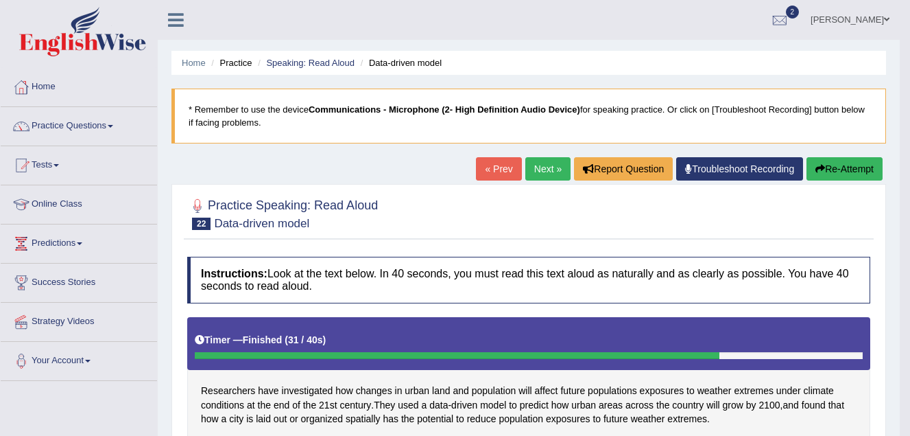
click at [532, 171] on link "Next »" at bounding box center [547, 168] width 45 height 23
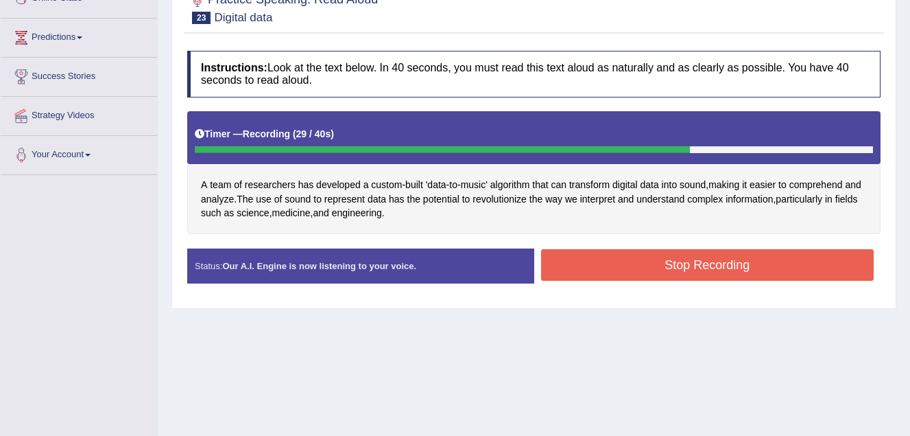
click at [581, 264] on button "Stop Recording" at bounding box center [707, 265] width 333 height 32
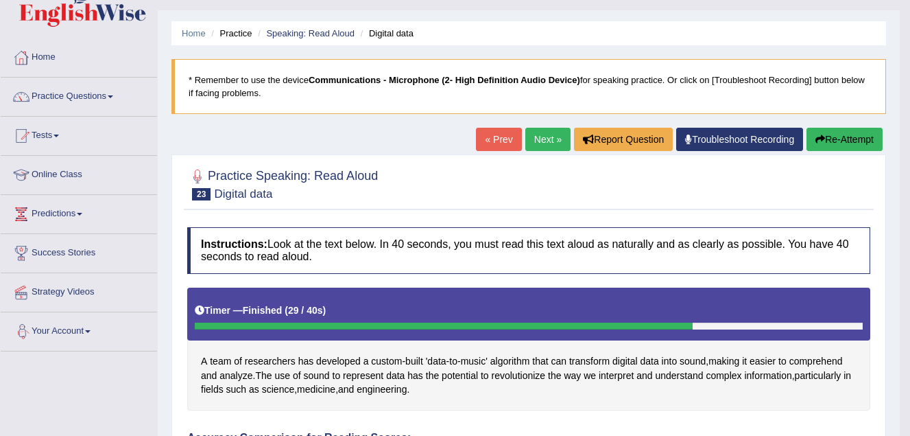
scroll to position [5, 0]
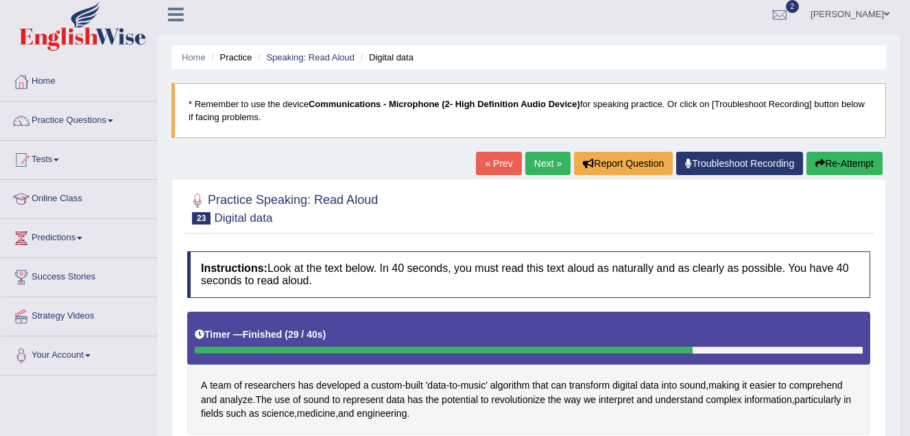
click at [545, 163] on link "Next »" at bounding box center [547, 163] width 45 height 23
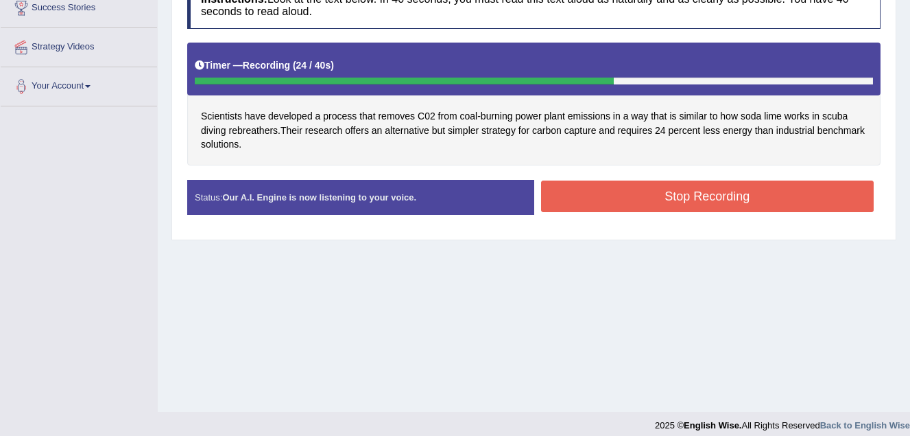
click at [768, 193] on button "Stop Recording" at bounding box center [707, 196] width 333 height 32
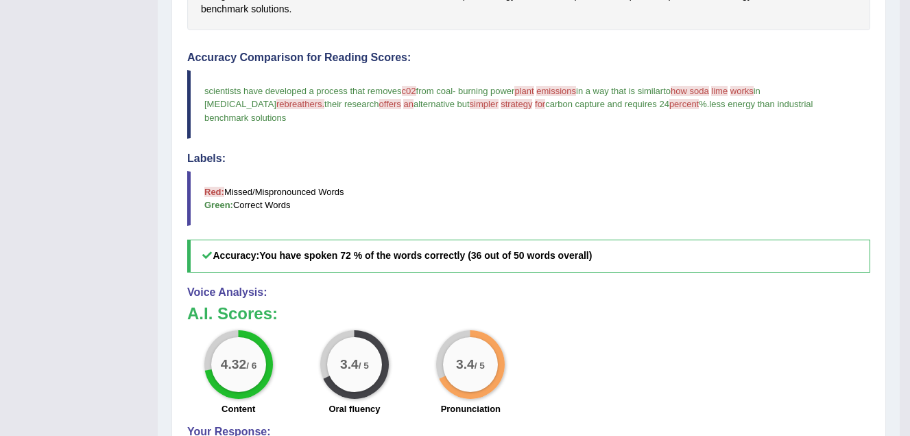
scroll to position [404, 0]
